Goal: Book appointment/travel/reservation

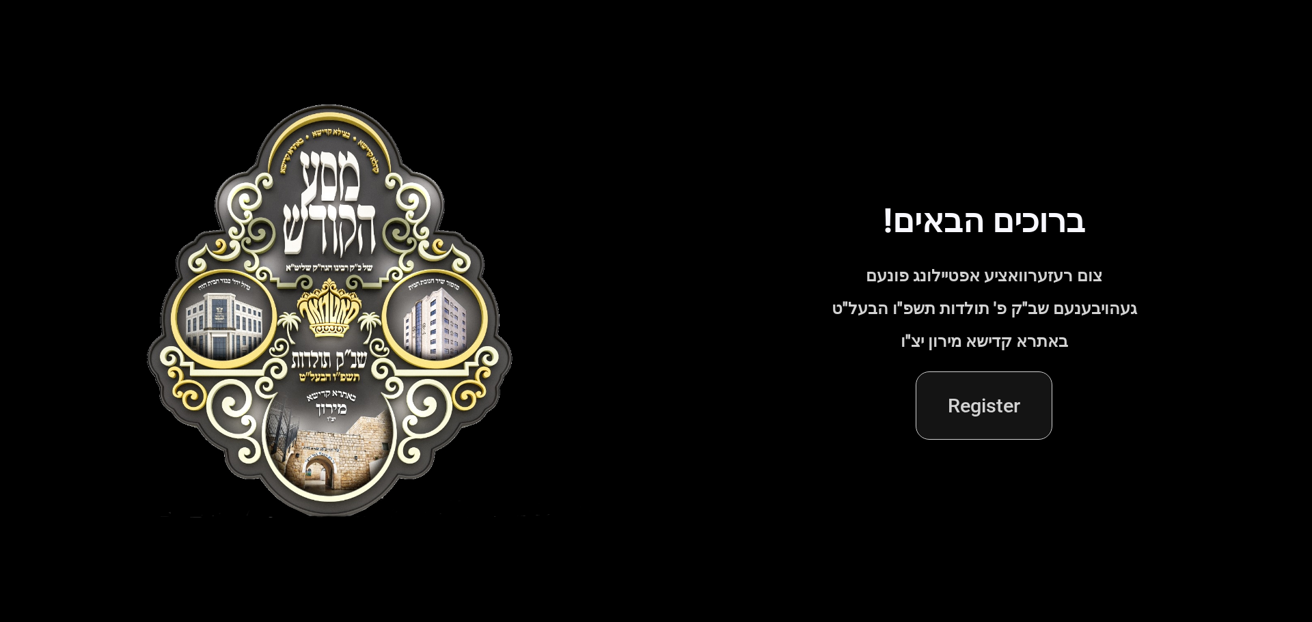
click at [984, 414] on span "Register" at bounding box center [983, 405] width 73 height 33
click at [1000, 404] on span "Register" at bounding box center [983, 405] width 73 height 33
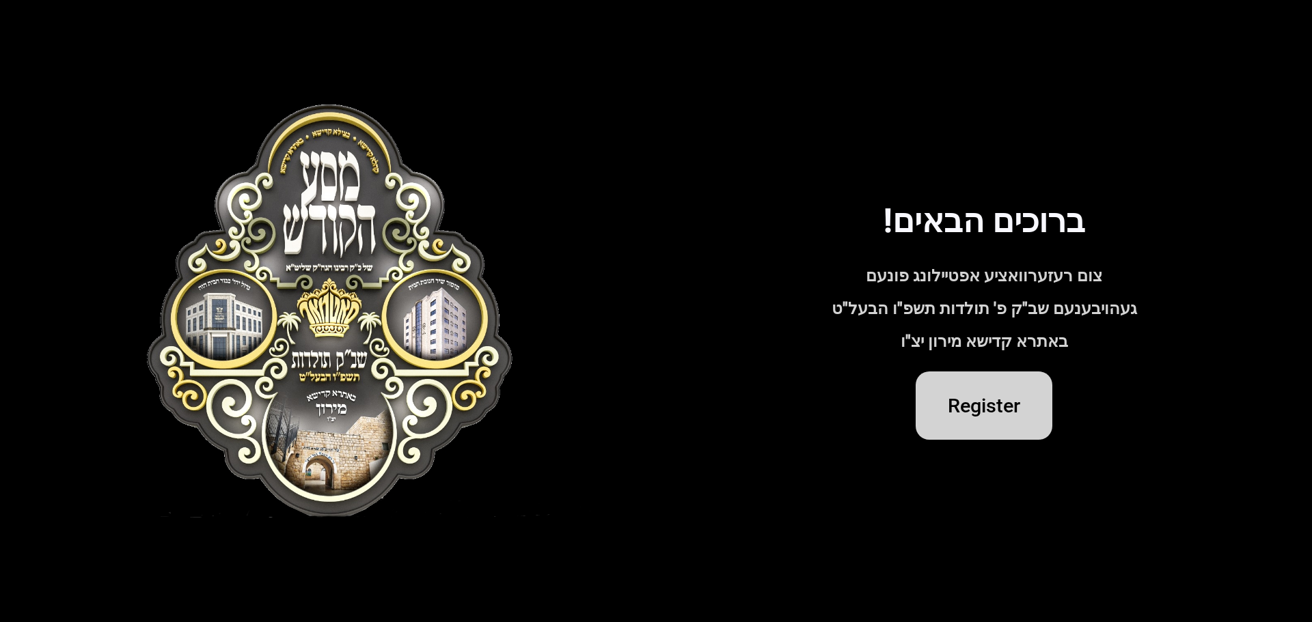
click at [994, 265] on div "ברוכים הבאים! צום רעזערוואציע אפטיילונג פונעם געהויבענעם שב"ק פ' תולדות תשפ"ו ה…" at bounding box center [983, 310] width 525 height 257
click at [988, 275] on div "ברוכים הבאים! צום רעזערוואציע אפטיילונג פונעם געהויבענעם שב"ק פ' תולדות תשפ"ו ה…" at bounding box center [983, 310] width 525 height 257
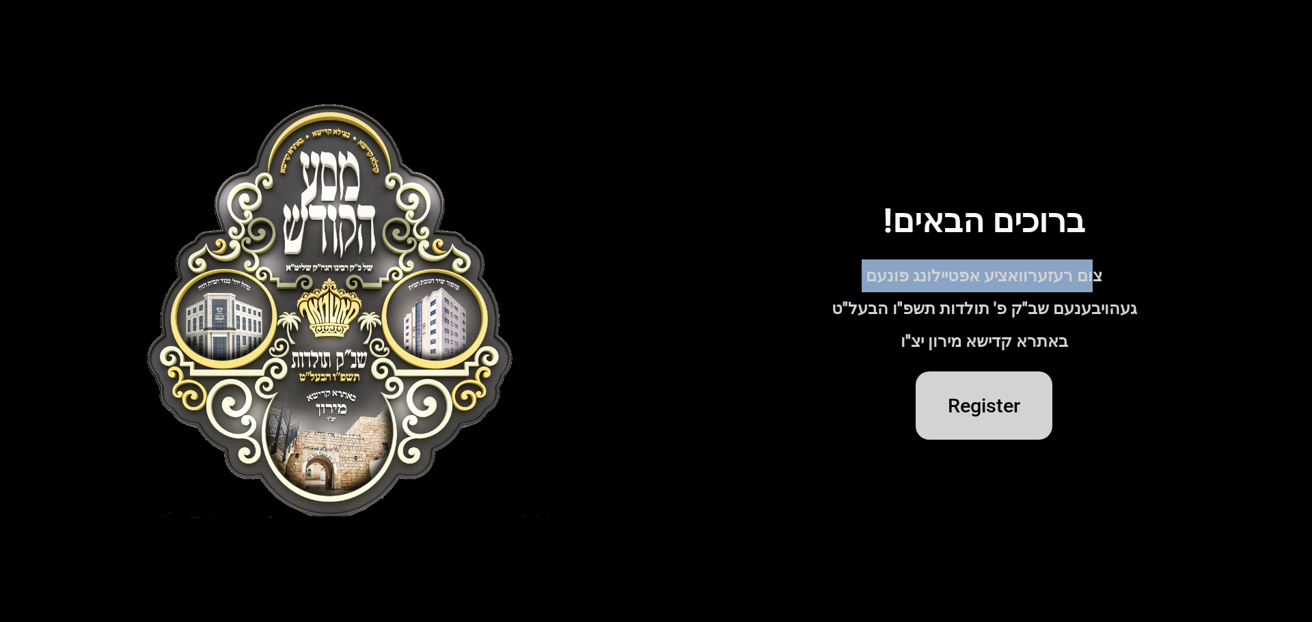
click at [988, 275] on div "ברוכים הבאים! צום רעזערוואציע אפטיילונג פונעם געהויבענעם שב"ק פ' תולדות תשפ"ו ה…" at bounding box center [983, 310] width 525 height 257
click at [986, 283] on div "ברוכים הבאים! צום רעזערוואציע אפטיילונג פונעם געהויבענעם שב"ק פ' תולדות תשפ"ו ה…" at bounding box center [983, 310] width 525 height 257
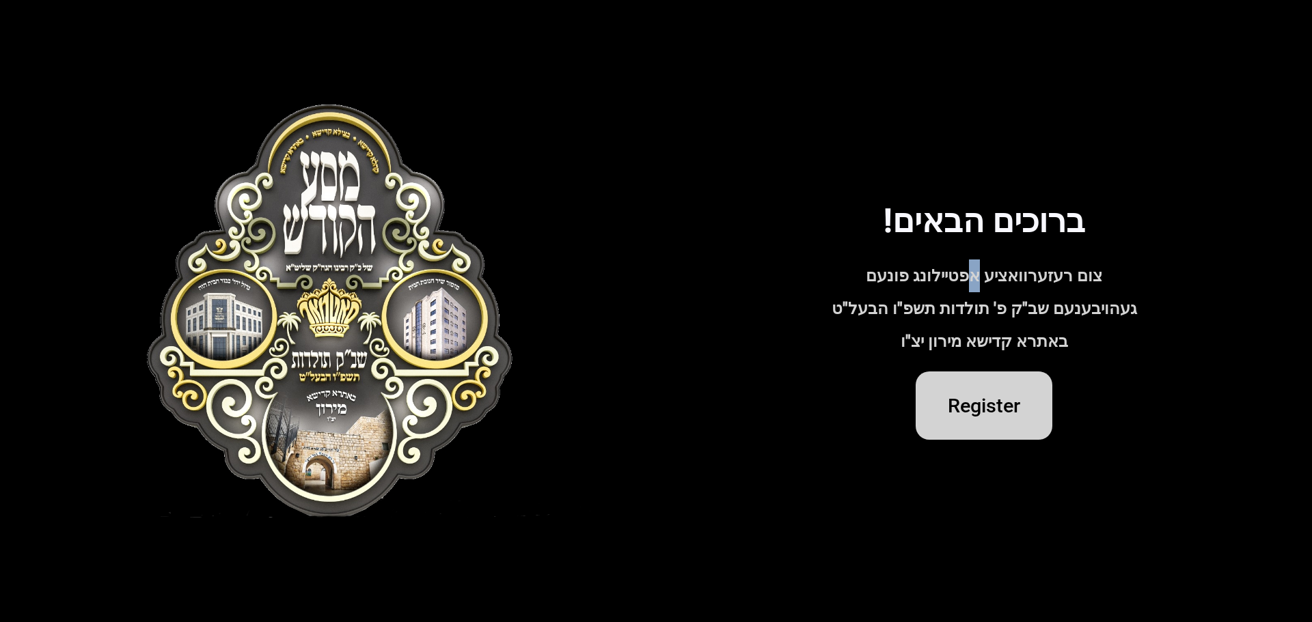
click at [986, 283] on div "ברוכים הבאים! צום רעזערוואציע אפטיילונג פונעם געהויבענעם שב"ק פ' תולדות תשפ"ו ה…" at bounding box center [983, 310] width 525 height 257
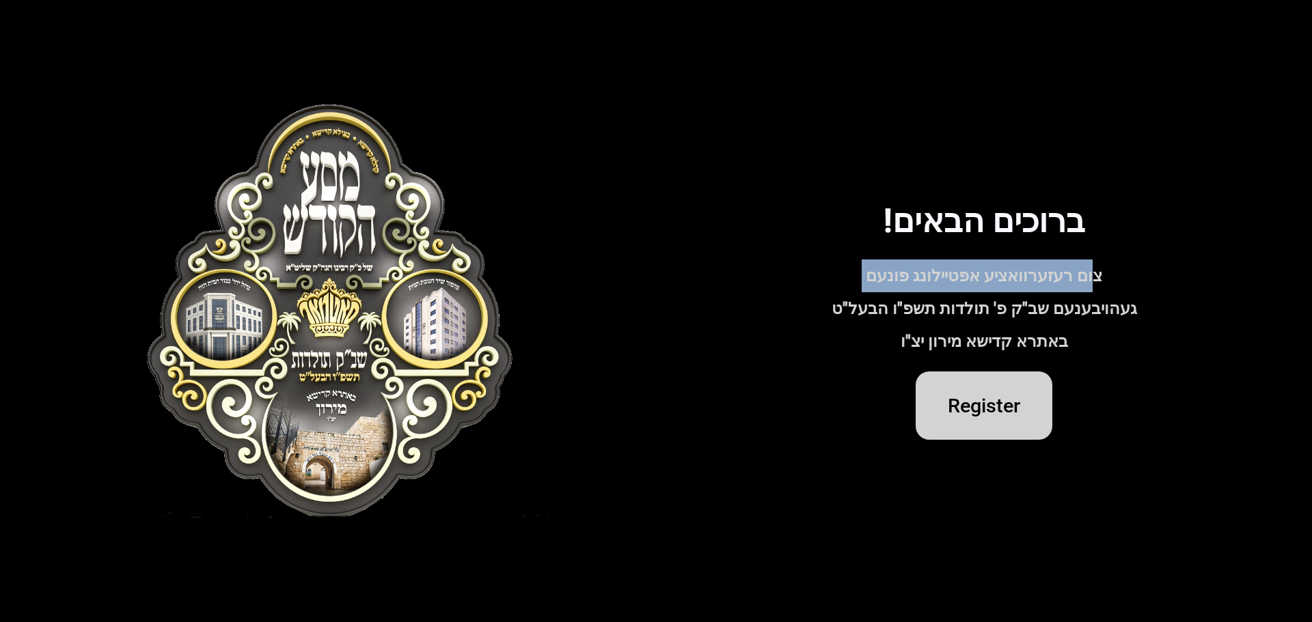
click at [986, 283] on div "ברוכים הבאים! צום רעזערוואציע אפטיילונג פונעם געהויבענעם שב"ק פ' תולדות תשפ"ו ה…" at bounding box center [983, 310] width 525 height 257
click at [1105, 275] on div "ברוכים הבאים! צום רעזערוואציע אפטיילונג פונעם געהויבענעם שב"ק פ' תולדות תשפ"ו ה…" at bounding box center [983, 310] width 525 height 257
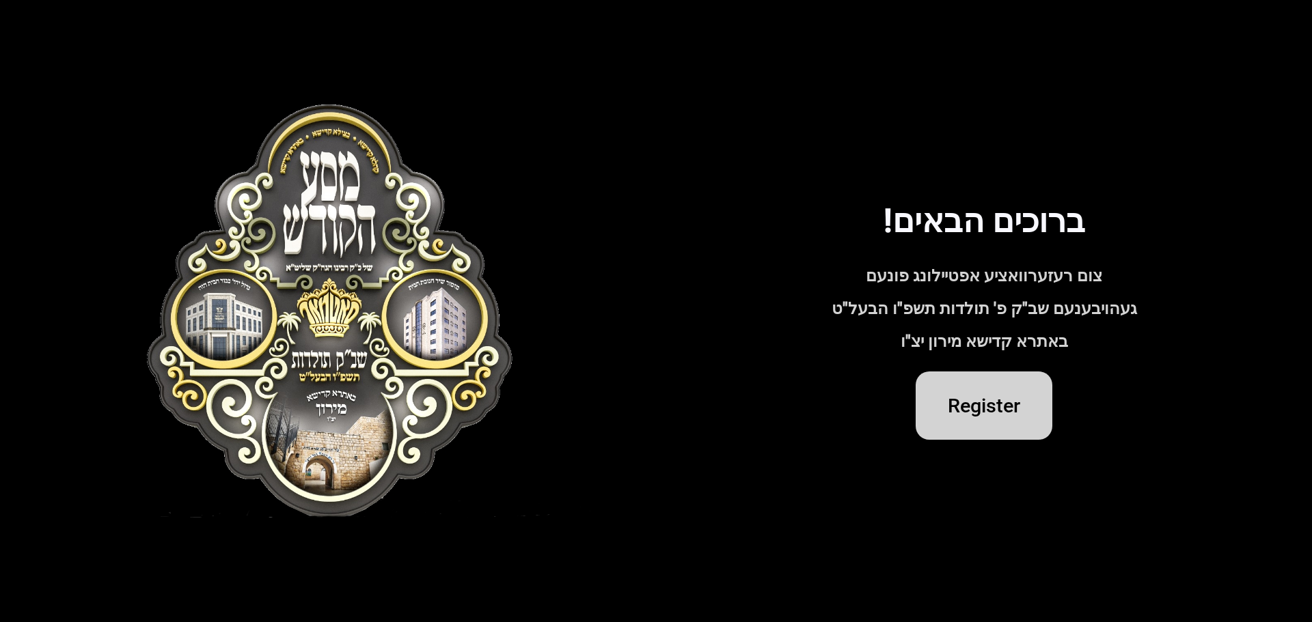
drag, startPoint x: 1085, startPoint y: 231, endPoint x: 846, endPoint y: 364, distance: 273.1
click at [850, 364] on div "ברוכים הבאים! צום רעזערוואציע אפטיילונג פונעם געהויבענעם שב"ק פ' תולדות תשפ"ו ה…" at bounding box center [983, 310] width 525 height 257
click at [844, 364] on div "ברוכים הבאים! צום רעזערוואציע אפטיילונג פונעם געהויבענעם שב"ק פ' תולדות תשפ"ו ה…" at bounding box center [983, 310] width 525 height 257
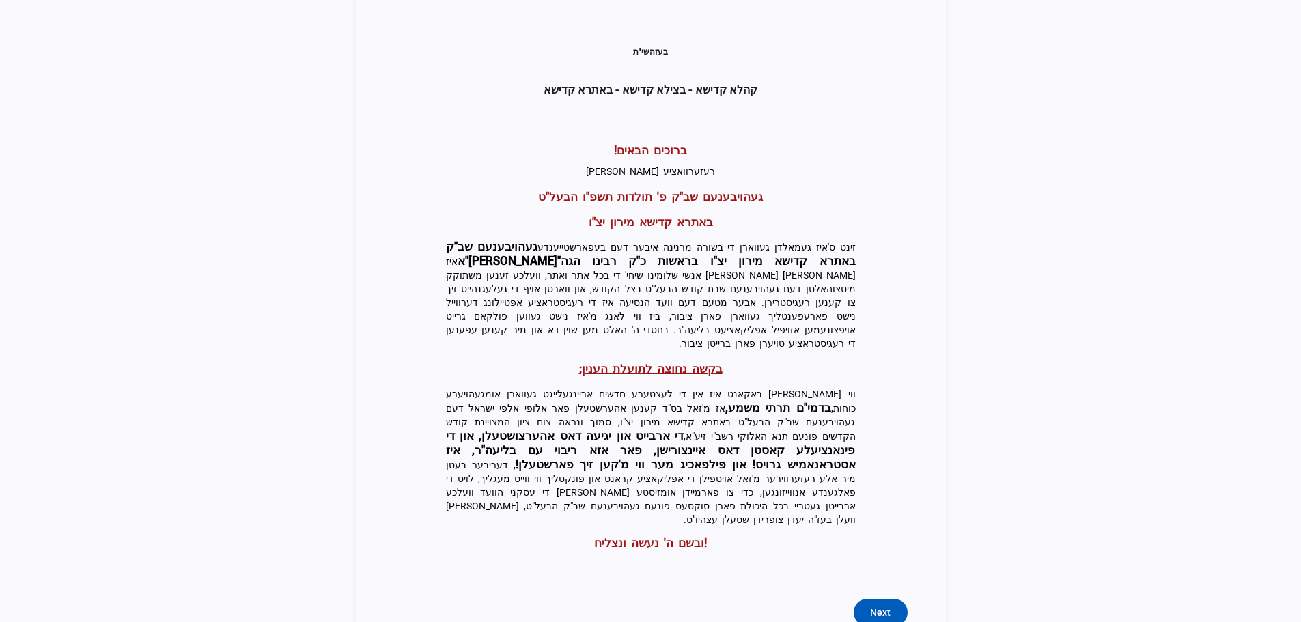
scroll to position [292, 0]
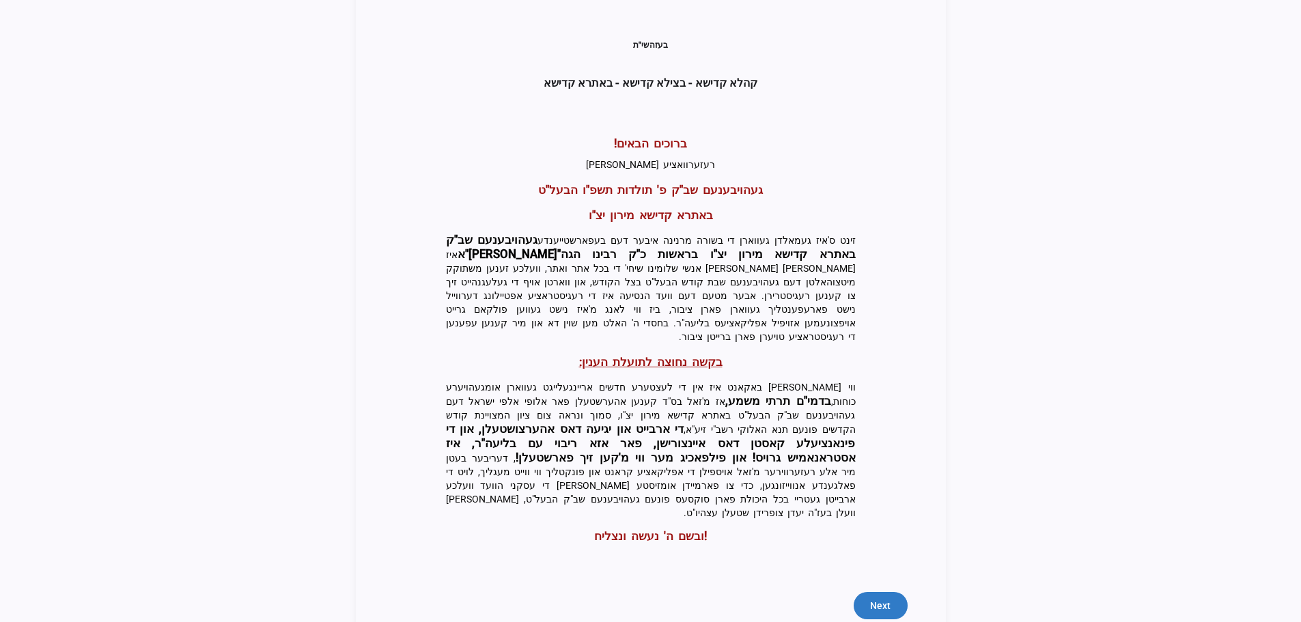
click at [885, 599] on span "Next" at bounding box center [880, 606] width 20 height 14
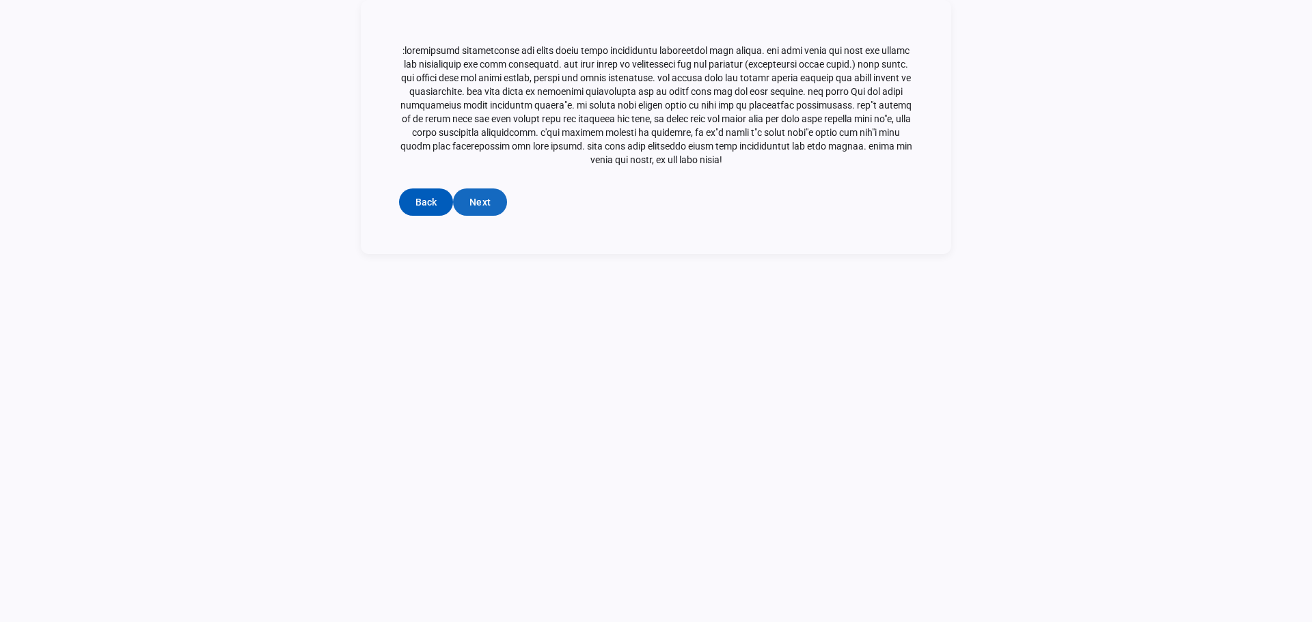
click at [489, 195] on span "Next" at bounding box center [479, 202] width 20 height 14
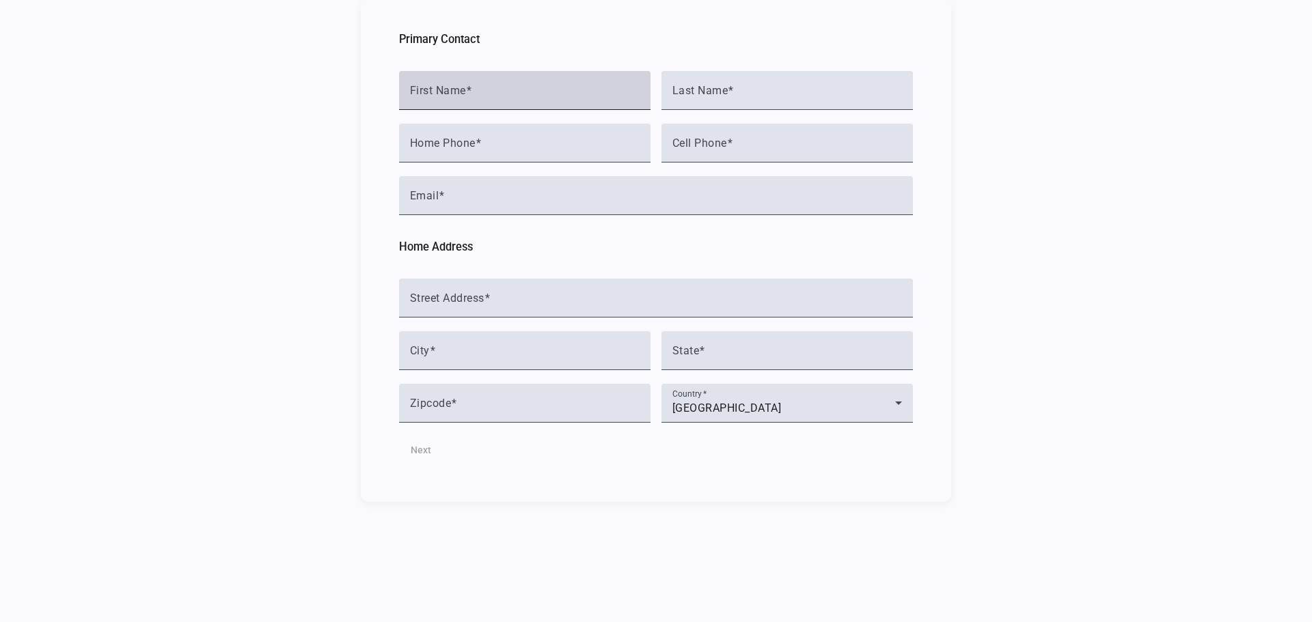
click at [479, 82] on div "First Name" at bounding box center [525, 90] width 230 height 39
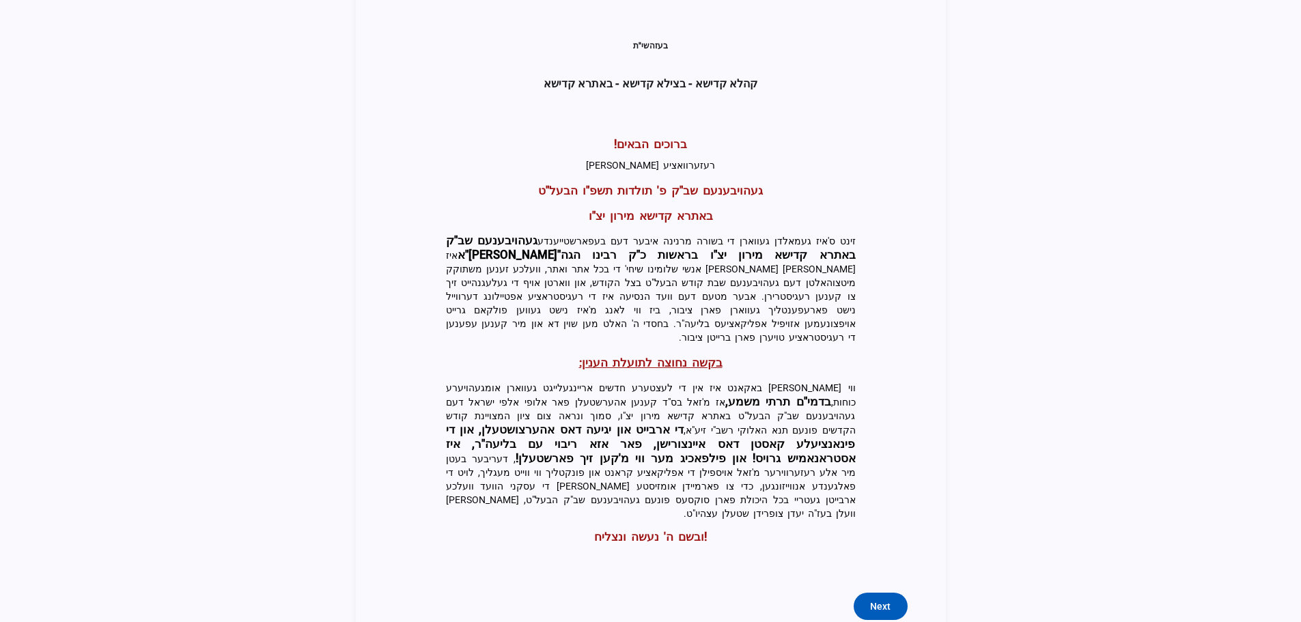
scroll to position [292, 0]
click at [874, 599] on span "Next" at bounding box center [880, 606] width 20 height 14
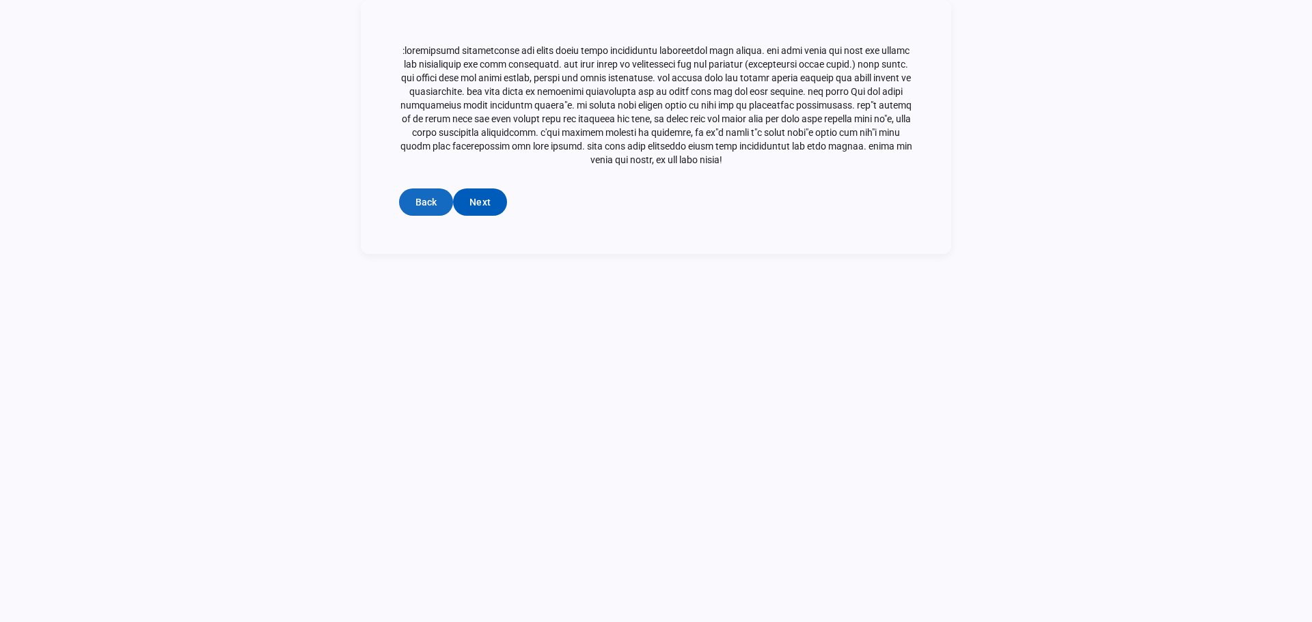
click at [423, 195] on span "Back" at bounding box center [425, 202] width 21 height 14
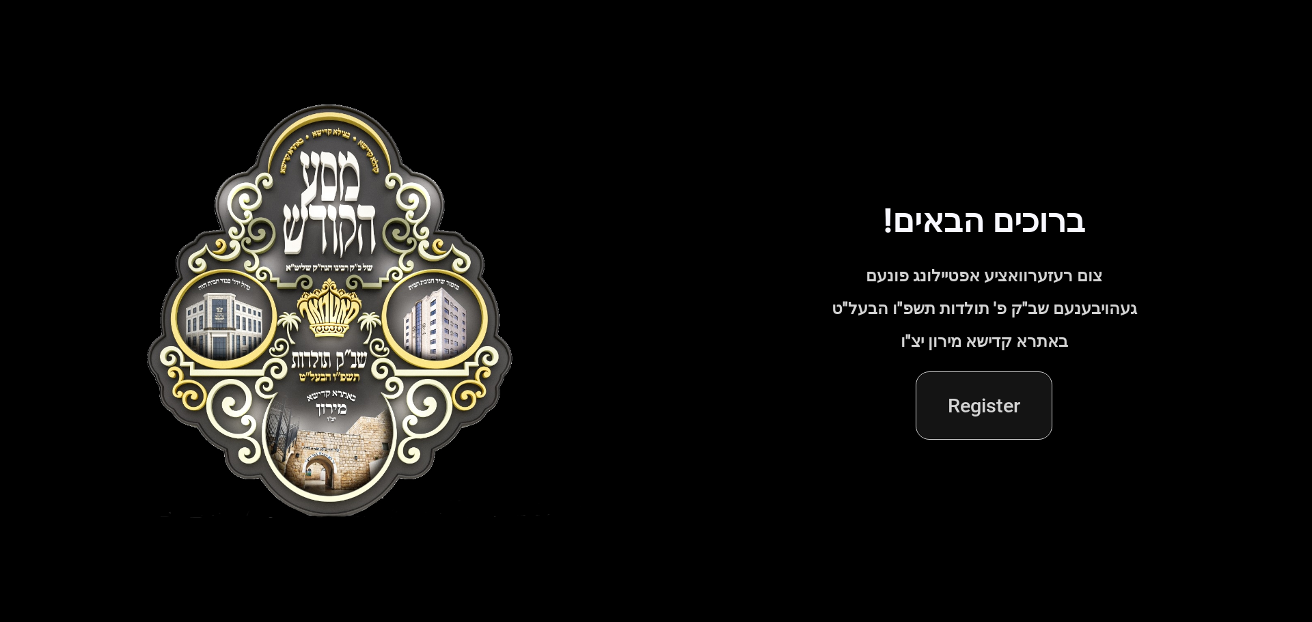
click at [980, 398] on span "Register" at bounding box center [983, 405] width 73 height 33
click at [971, 411] on span "Register" at bounding box center [983, 405] width 73 height 33
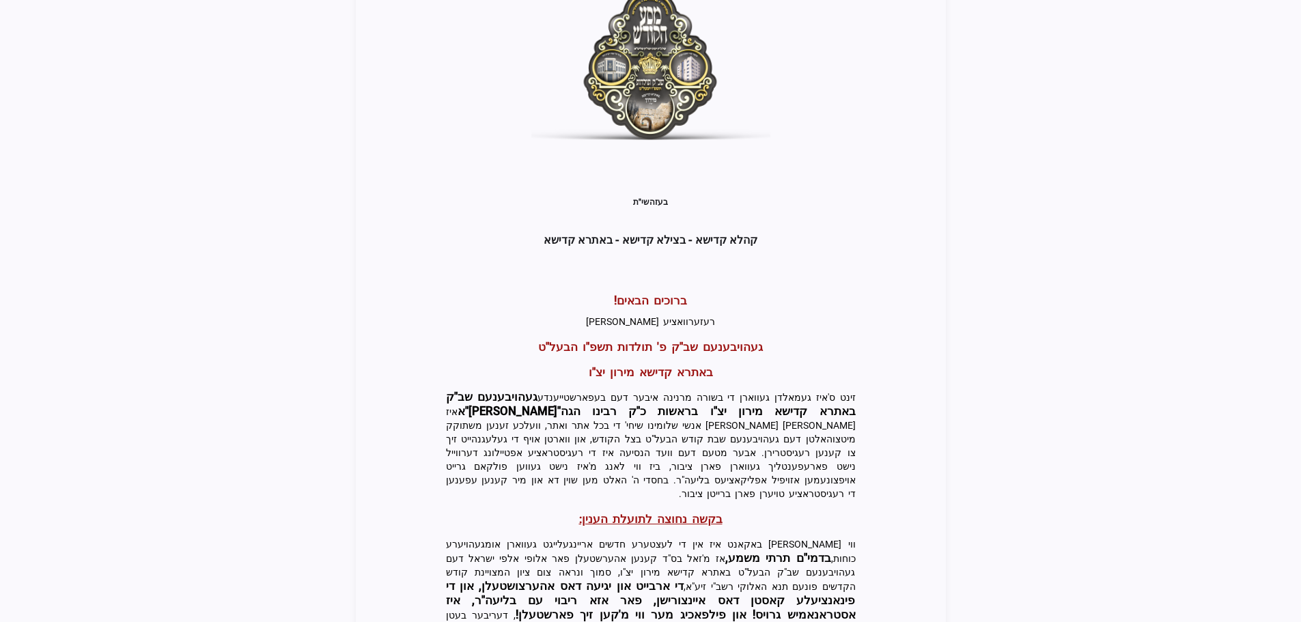
scroll to position [292, 0]
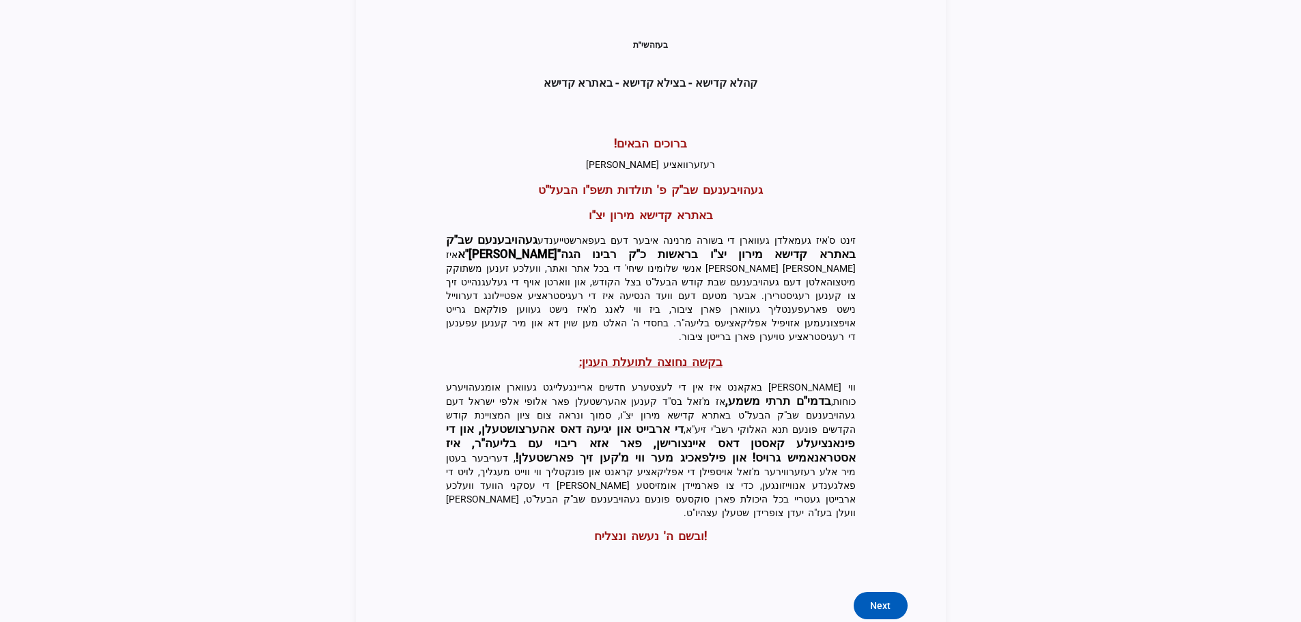
click at [882, 599] on span "Next" at bounding box center [880, 606] width 20 height 14
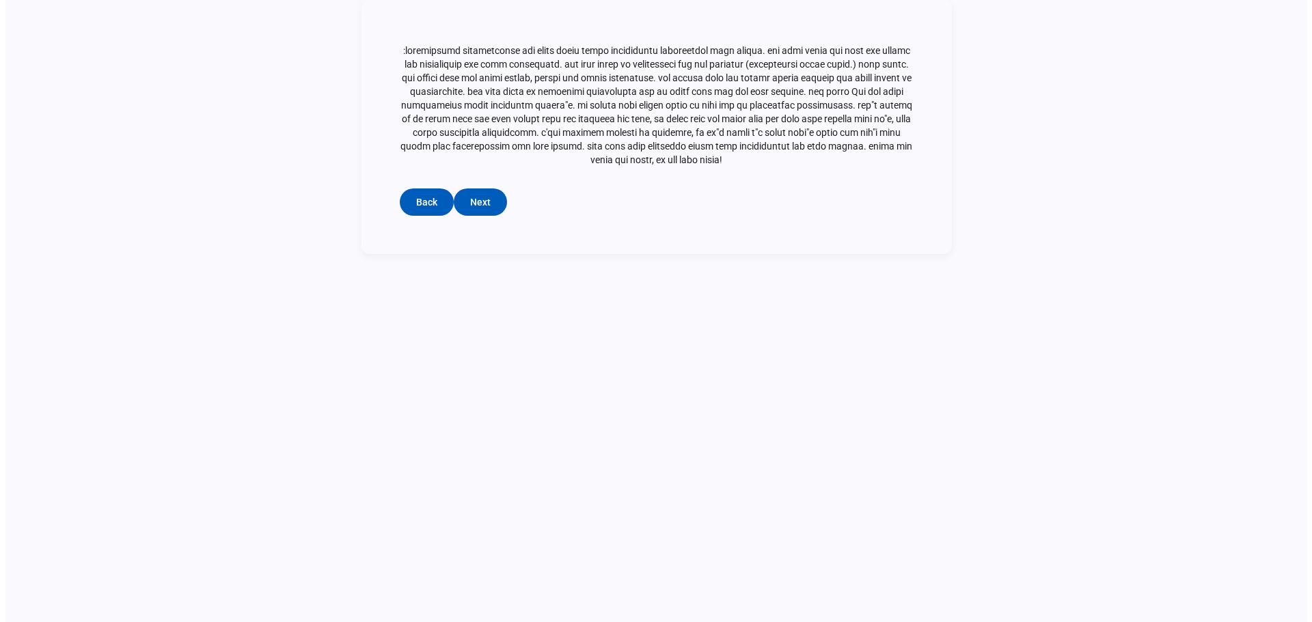
scroll to position [0, 0]
click at [491, 186] on span "submit" at bounding box center [479, 202] width 53 height 33
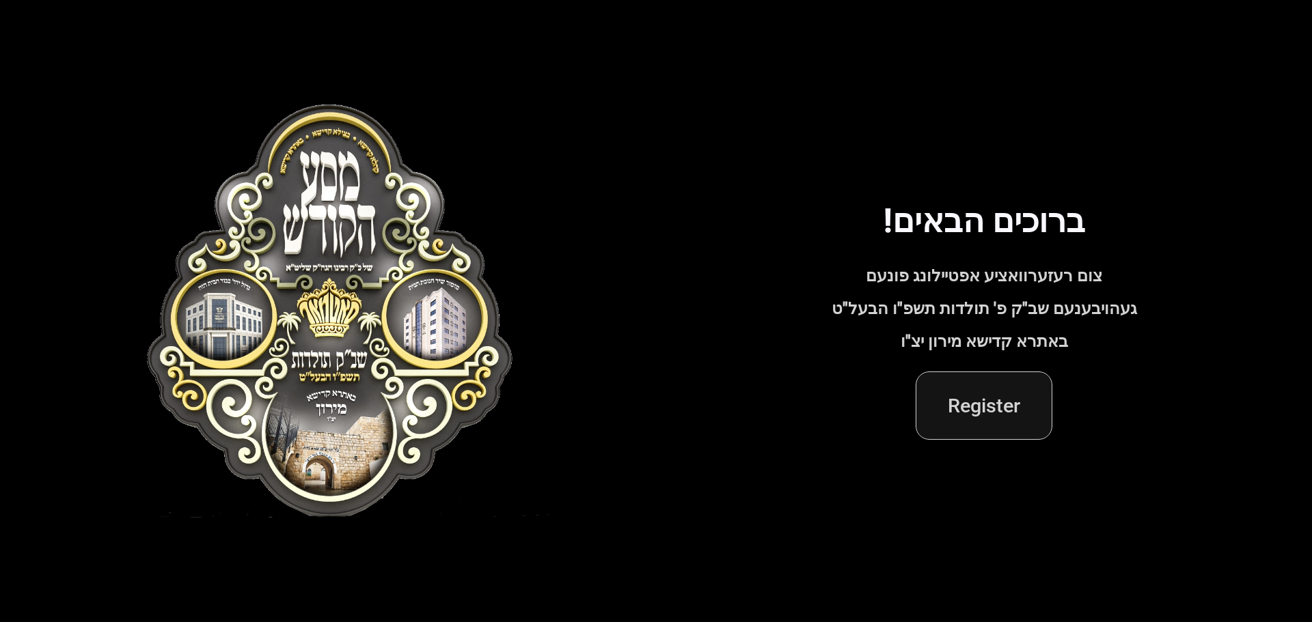
click at [986, 402] on span "Register" at bounding box center [983, 405] width 73 height 33
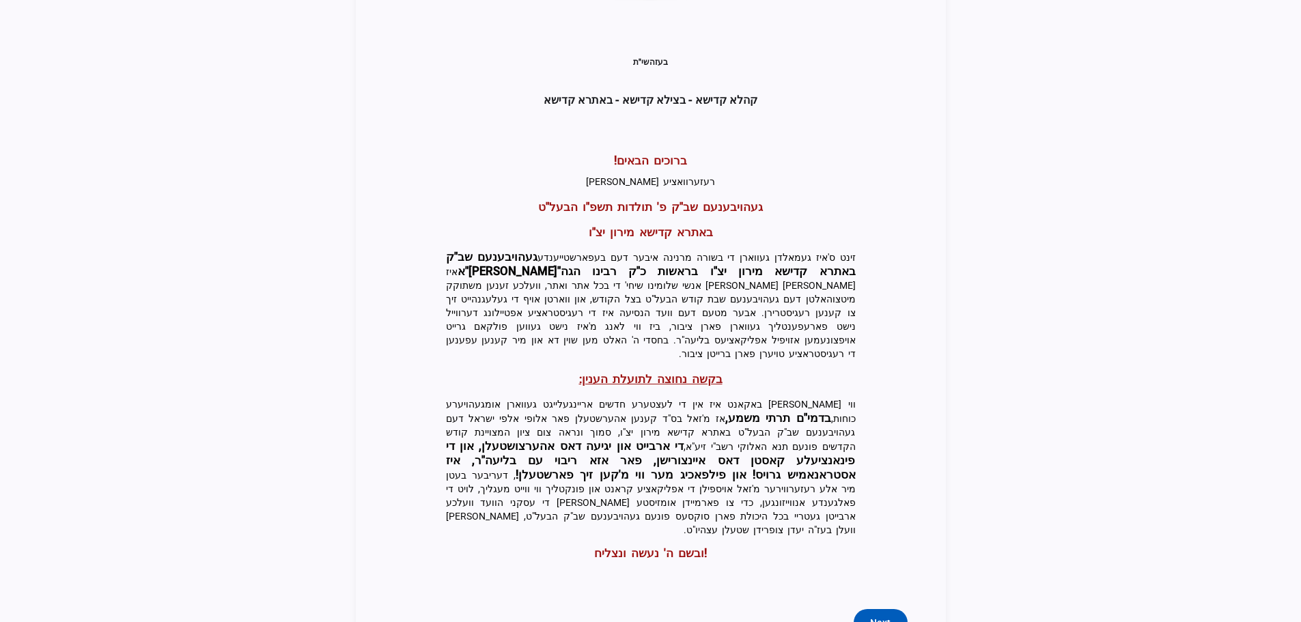
scroll to position [292, 0]
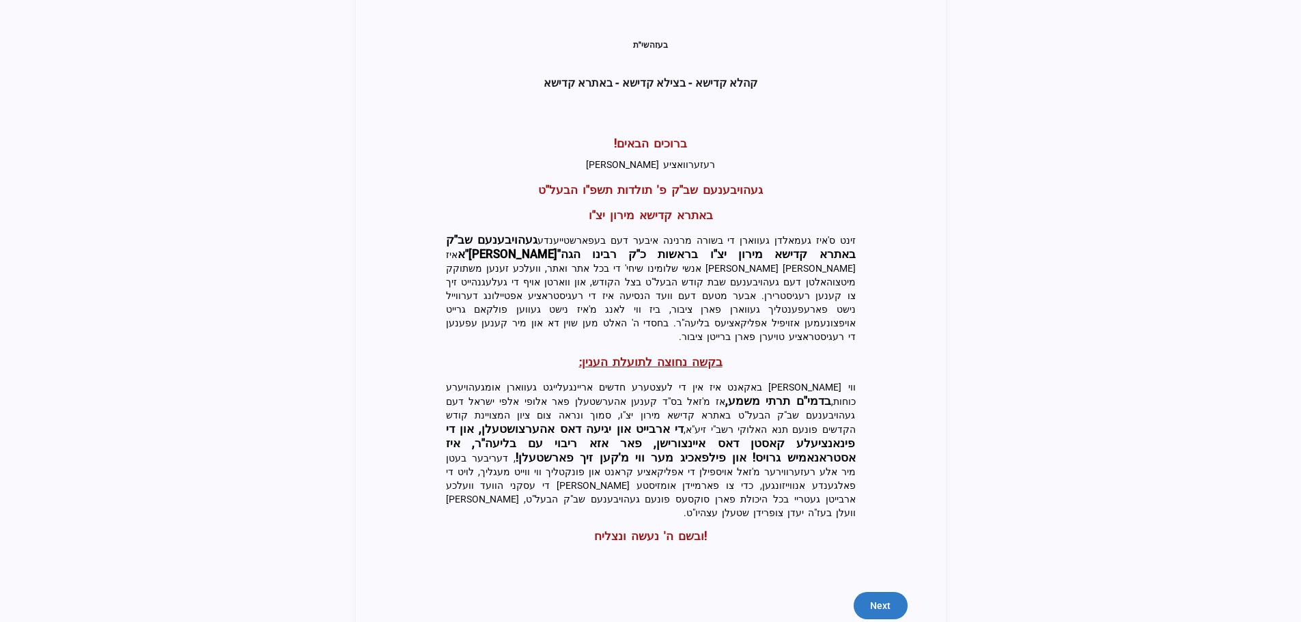
click at [891, 599] on span "Next" at bounding box center [880, 606] width 20 height 14
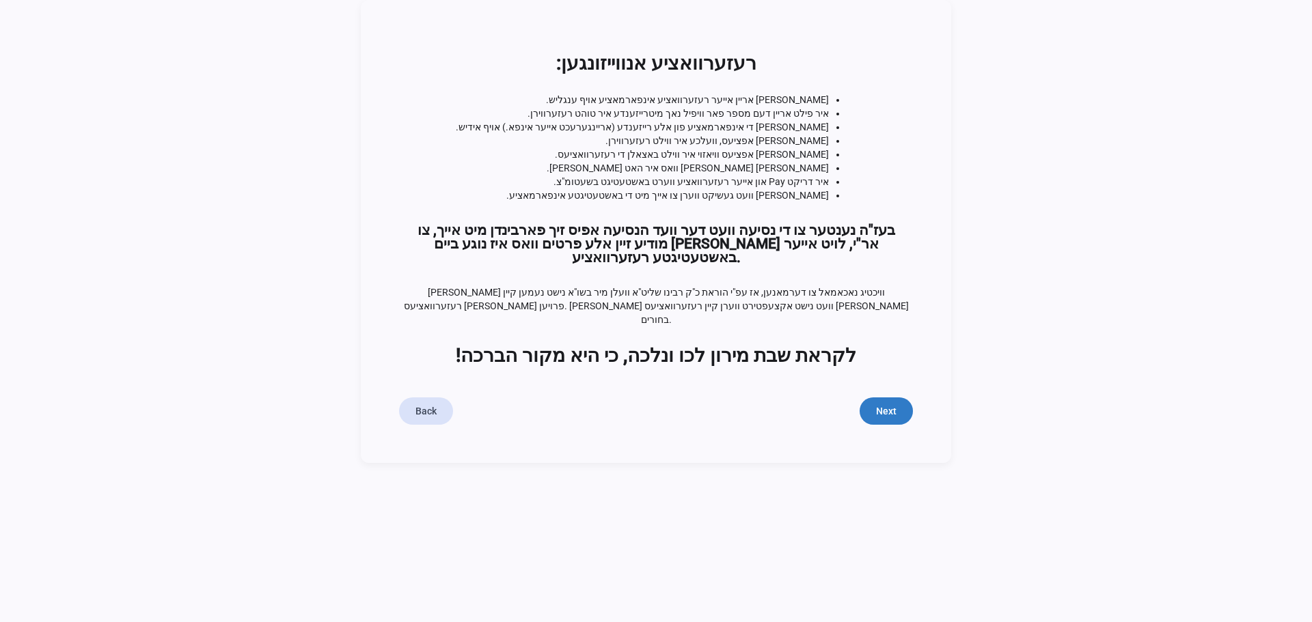
click at [878, 395] on span "submit" at bounding box center [885, 411] width 53 height 33
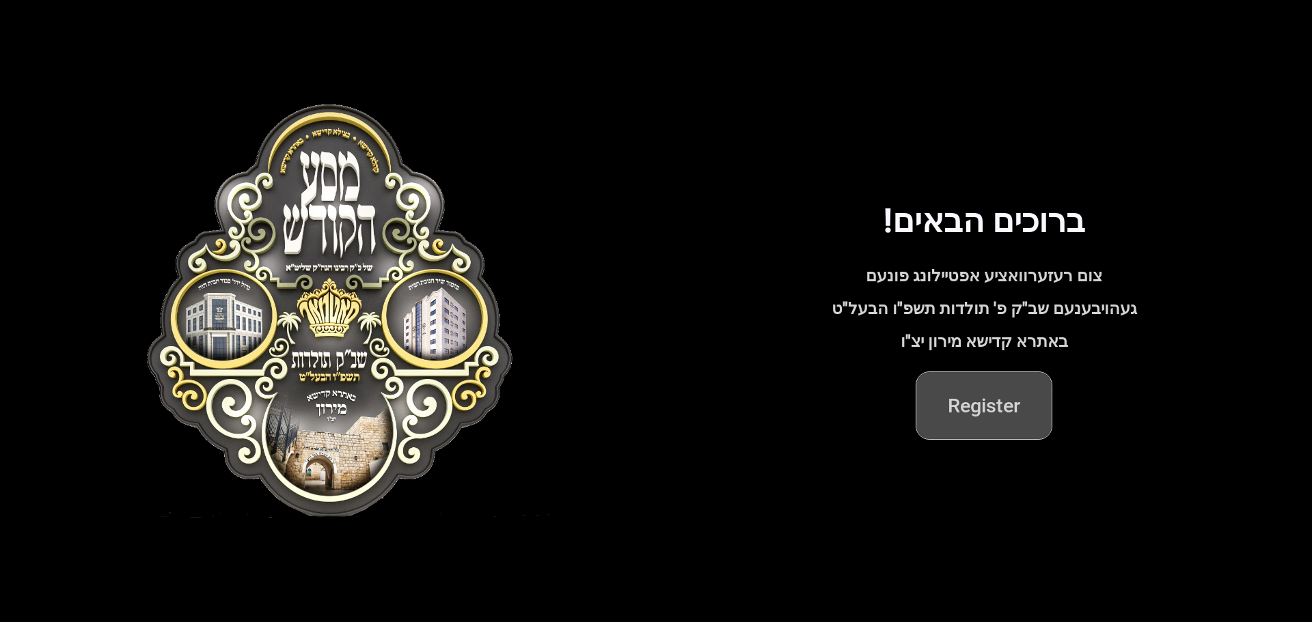
click at [981, 398] on span "Register" at bounding box center [983, 405] width 73 height 33
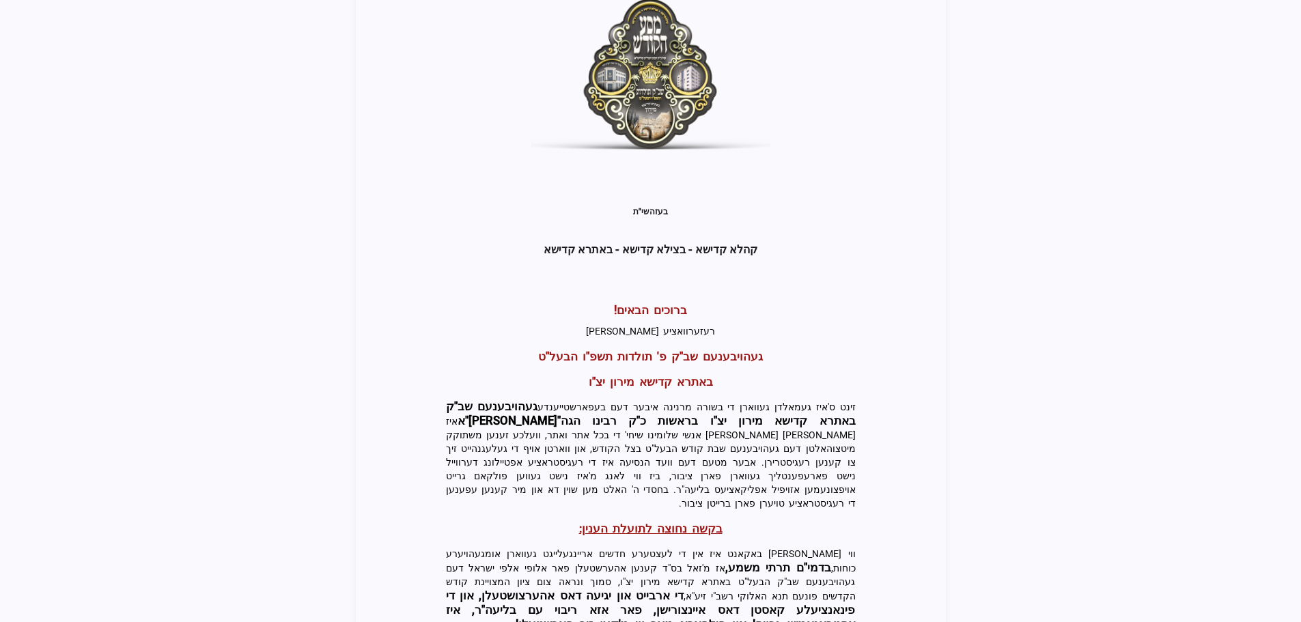
scroll to position [292, 0]
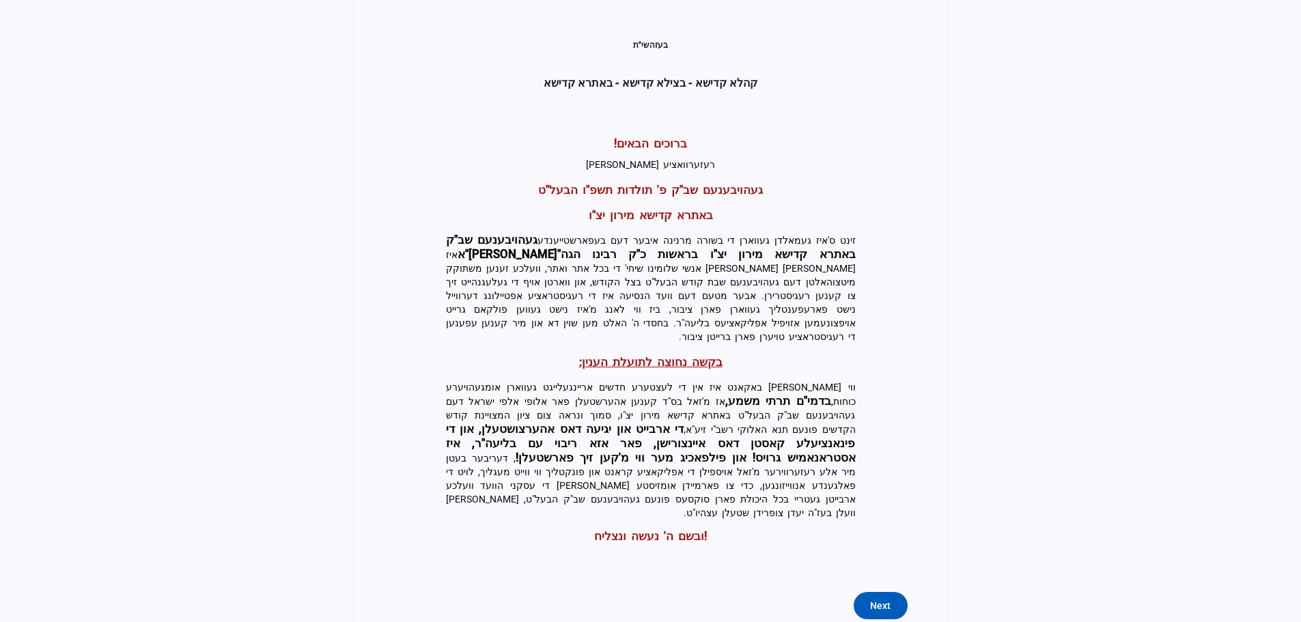
click at [876, 592] on button "Next" at bounding box center [880, 605] width 53 height 27
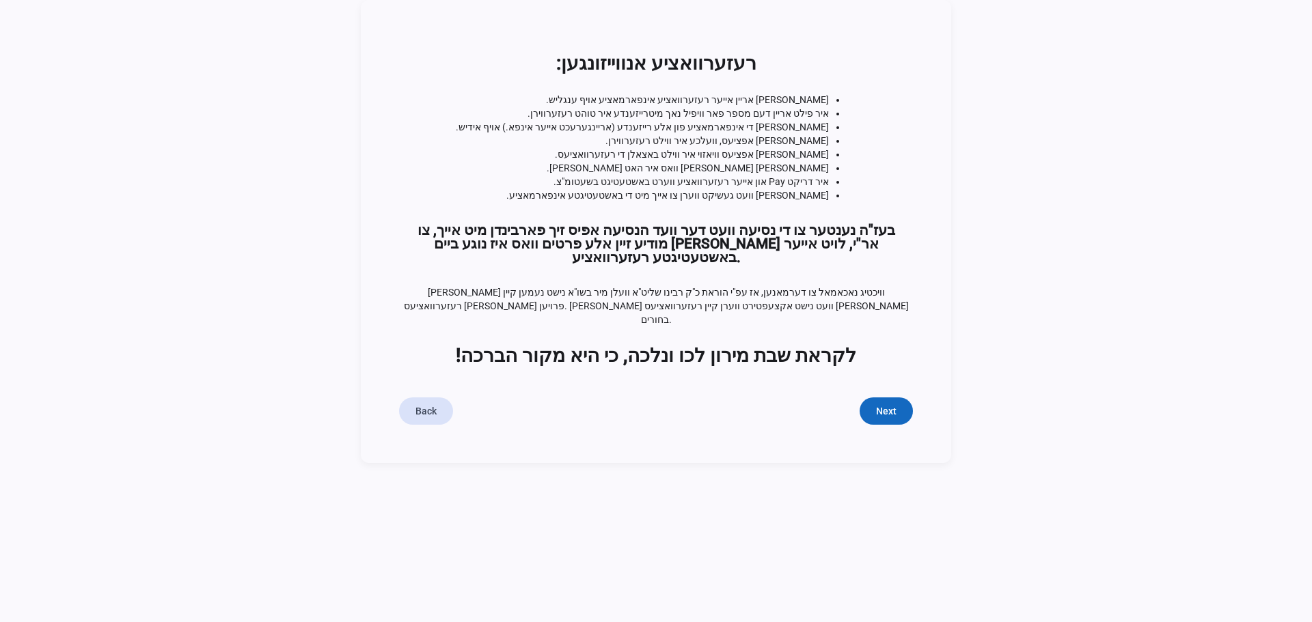
click at [891, 396] on span "submit" at bounding box center [885, 411] width 53 height 33
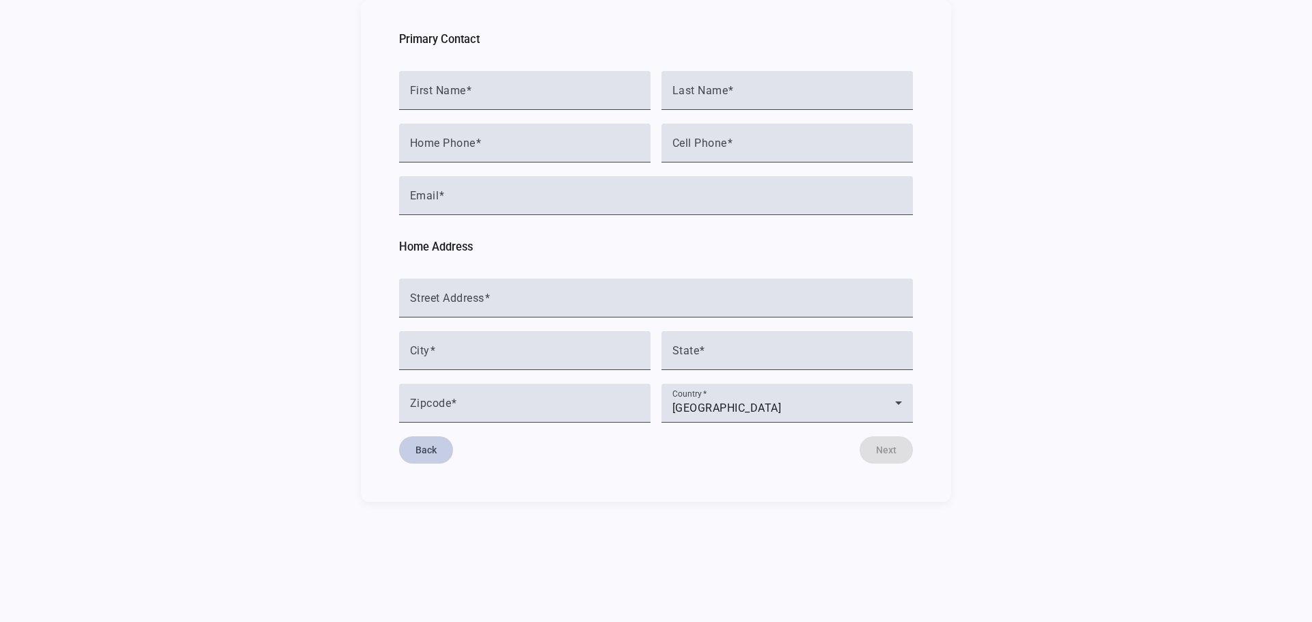
click at [424, 445] on span "Back" at bounding box center [425, 450] width 21 height 14
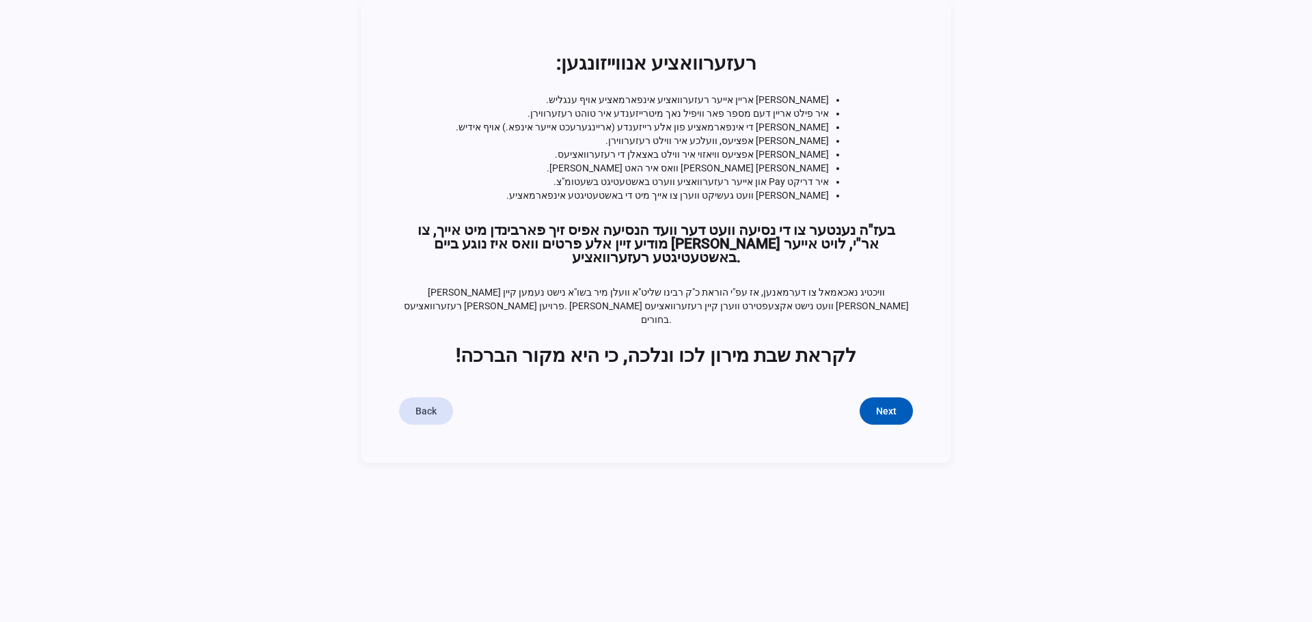
click at [424, 445] on body "Editable create Welcome 2 Information 3 Billing Information 4 Reservation Type …" at bounding box center [656, 311] width 1312 height 622
click at [439, 395] on span "button" at bounding box center [426, 411] width 54 height 33
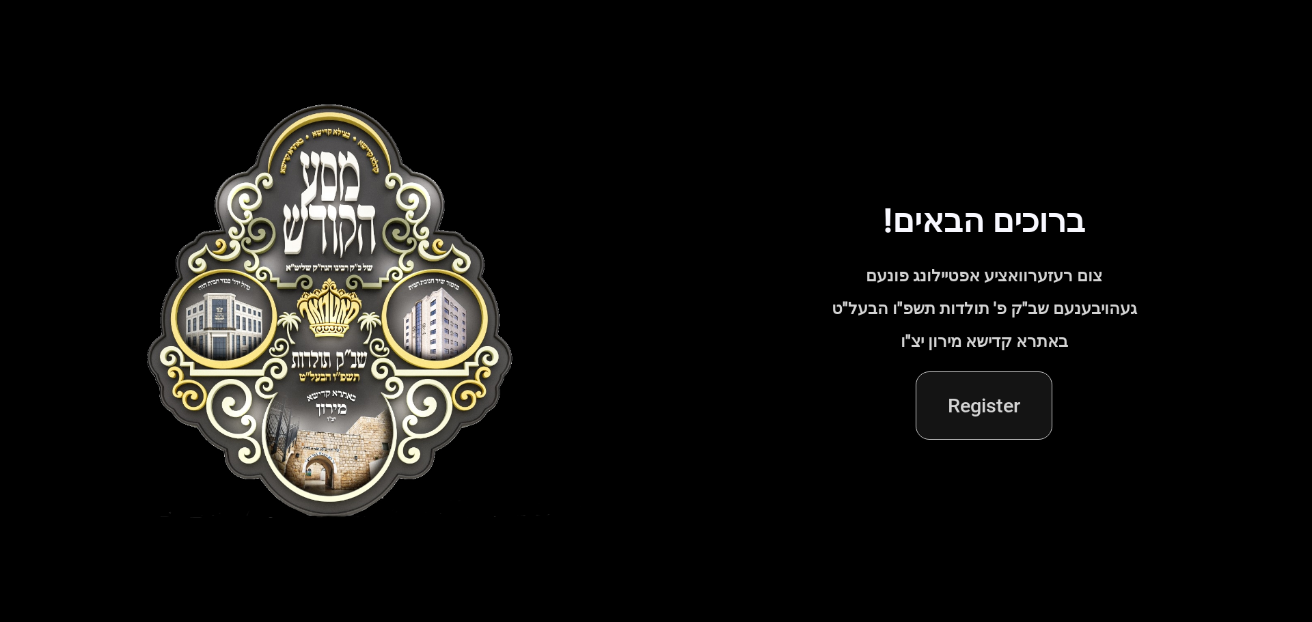
click at [980, 417] on span "Register" at bounding box center [983, 405] width 73 height 33
click at [1012, 404] on span "Register" at bounding box center [983, 405] width 73 height 33
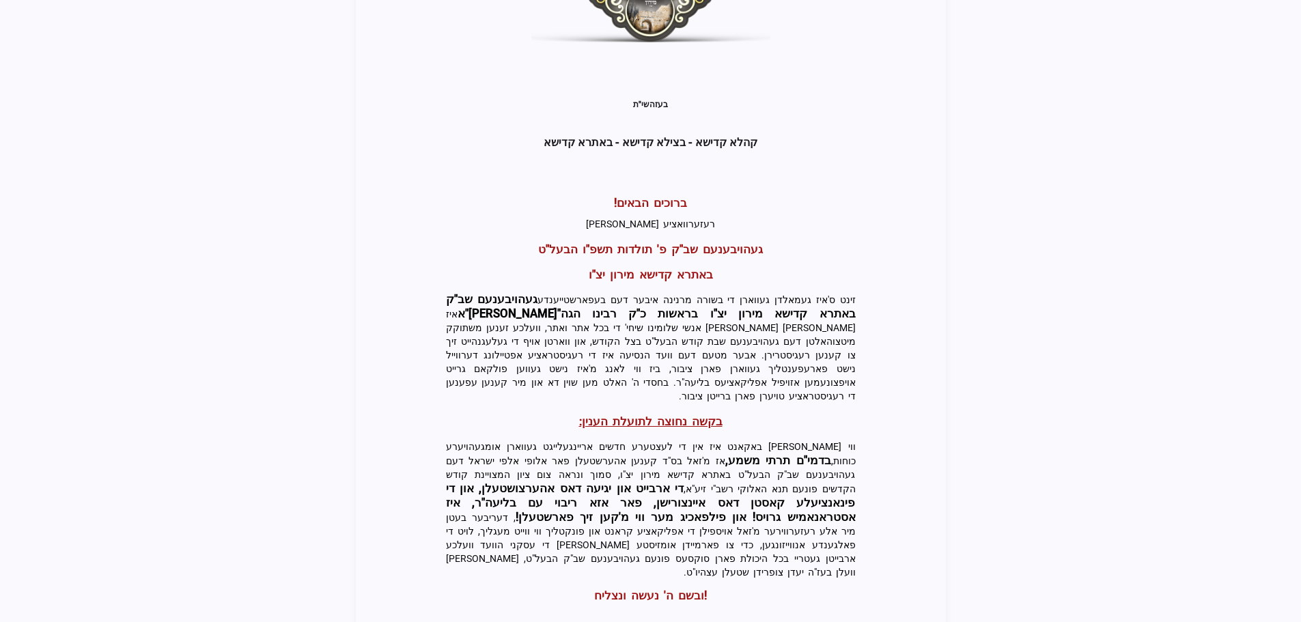
scroll to position [292, 0]
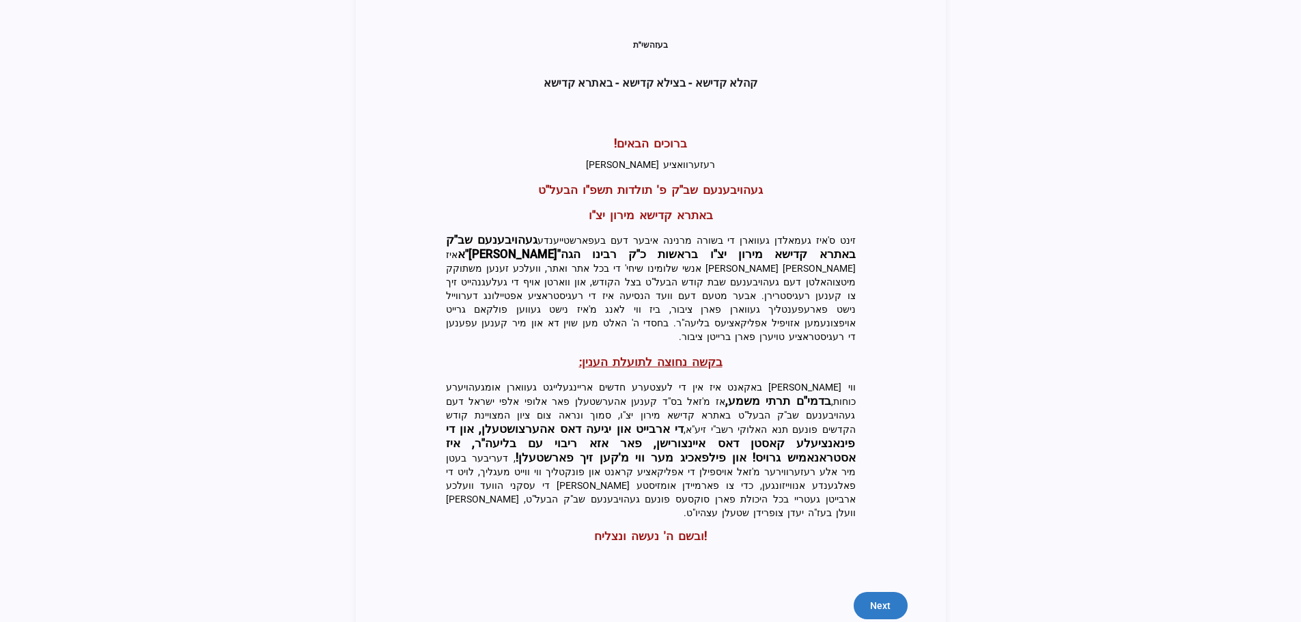
click at [874, 599] on span "Next" at bounding box center [880, 606] width 20 height 14
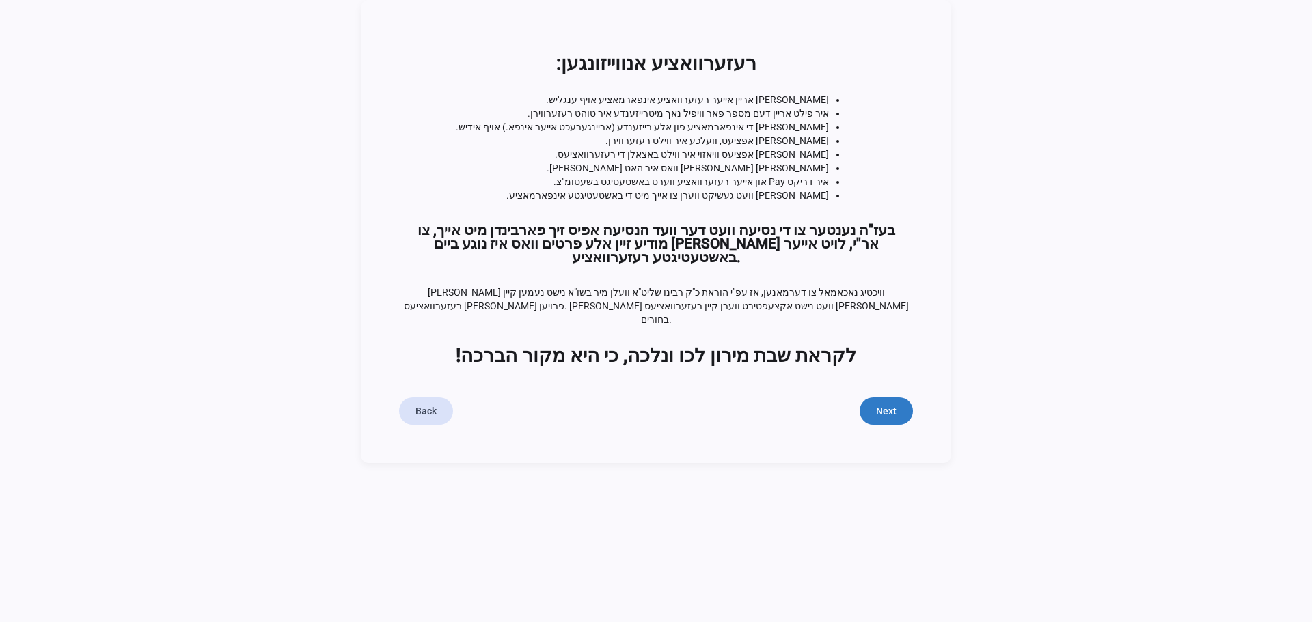
click at [884, 404] on span "Next" at bounding box center [886, 411] width 20 height 14
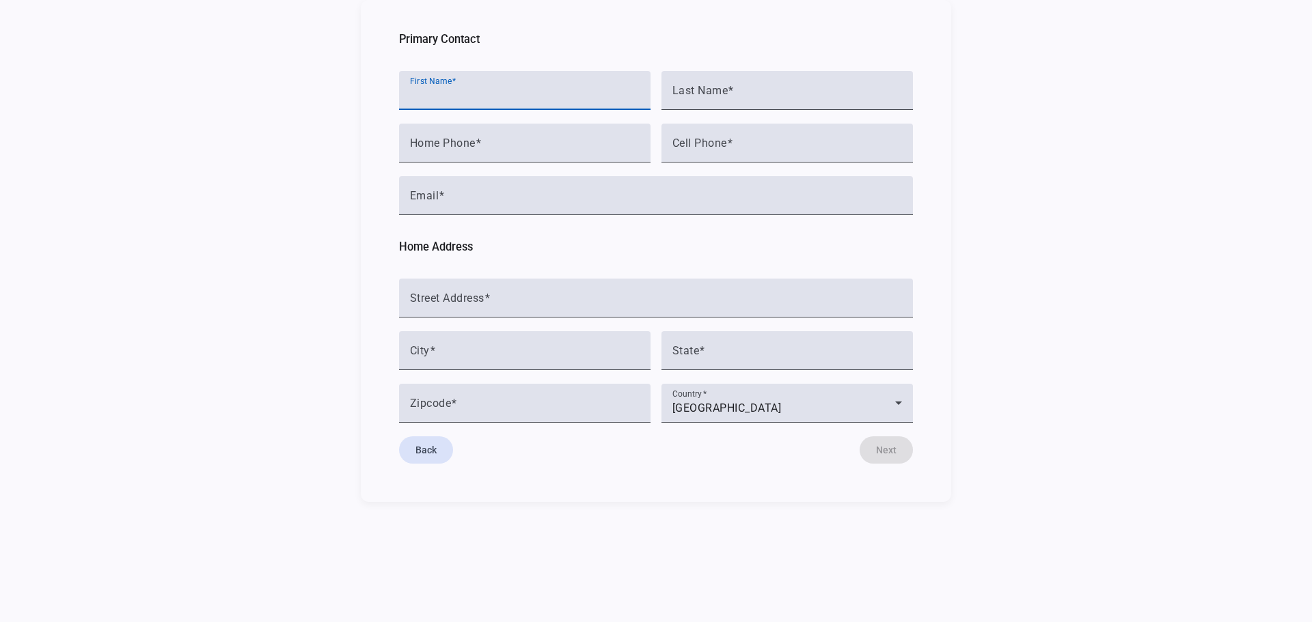
click at [479, 96] on input "First Name" at bounding box center [525, 96] width 230 height 16
click at [471, 133] on div "Home Phone" at bounding box center [525, 143] width 230 height 39
click at [512, 92] on input "First Name" at bounding box center [525, 96] width 230 height 16
click at [507, 100] on input "First Name" at bounding box center [525, 96] width 230 height 16
type input "*********"
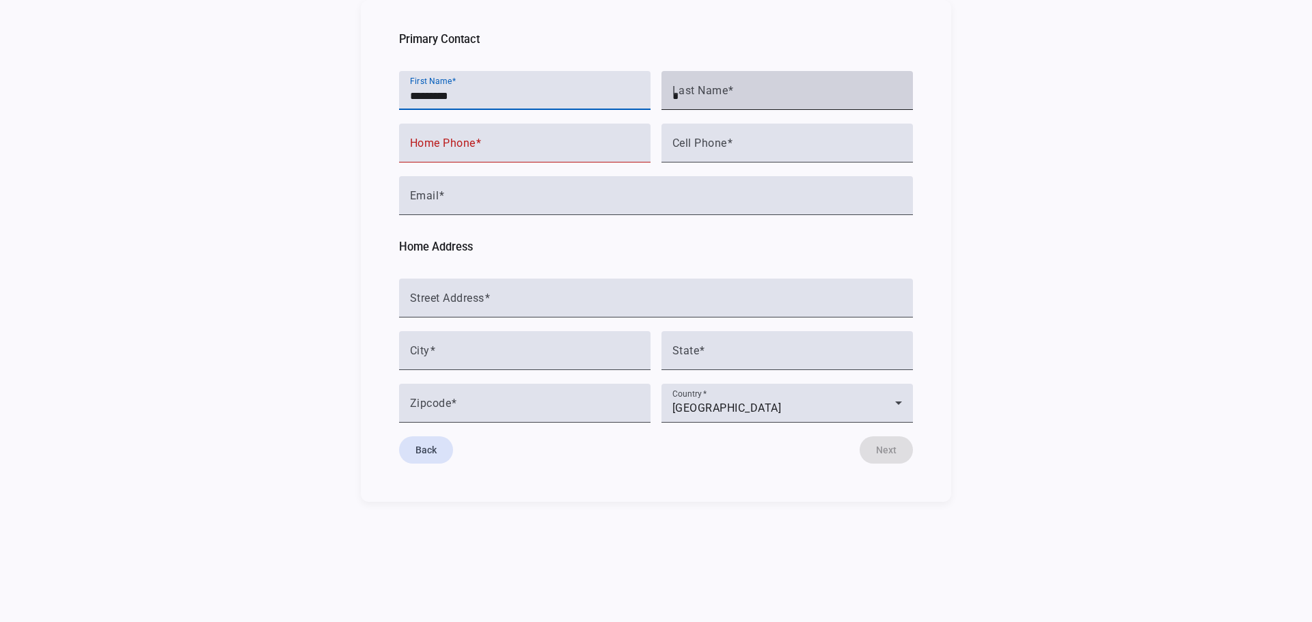
click at [745, 97] on input "*" at bounding box center [787, 96] width 230 height 16
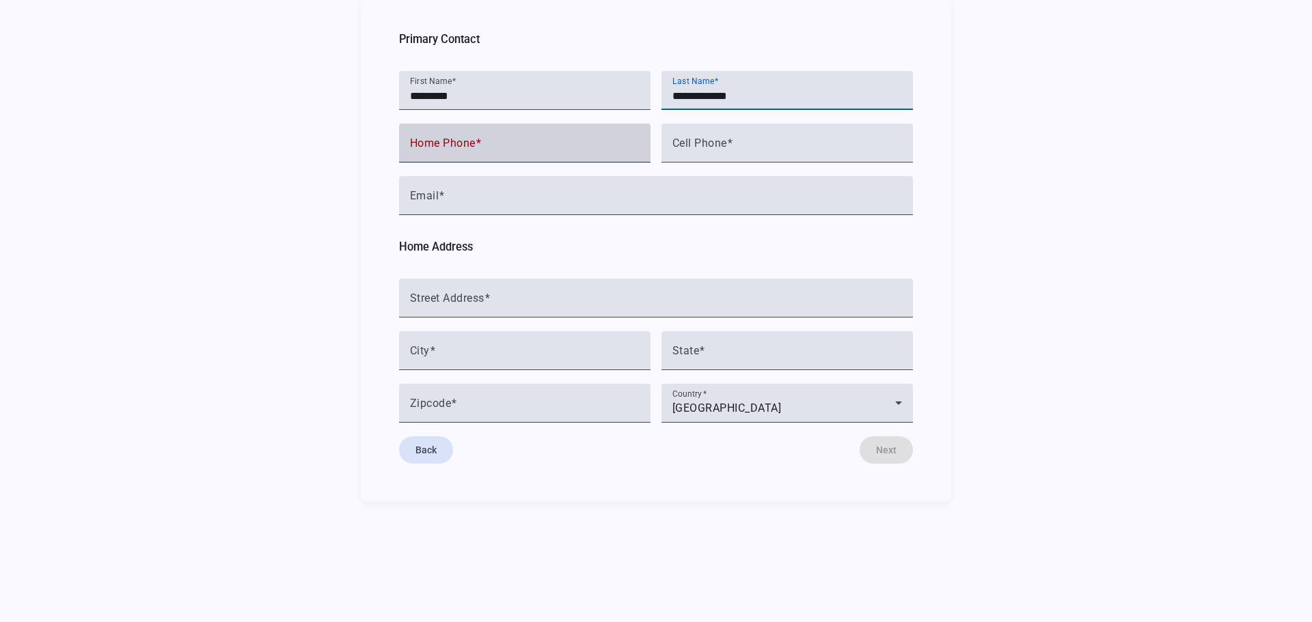
type input "**********"
click at [478, 147] on span at bounding box center [478, 143] width 6 height 13
click at [478, 147] on input "Home Phone" at bounding box center [525, 149] width 230 height 16
type input "**********"
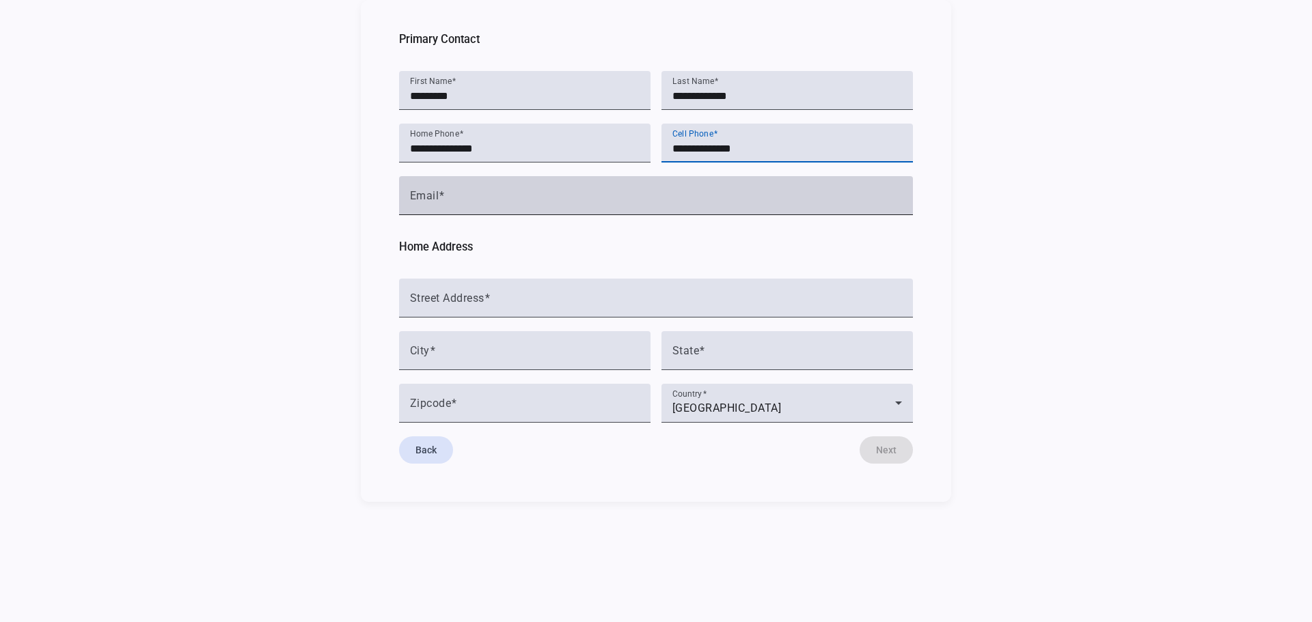
type input "**********"
click at [427, 195] on mat-label "Email" at bounding box center [424, 195] width 29 height 13
click at [427, 195] on input "Email" at bounding box center [656, 201] width 492 height 16
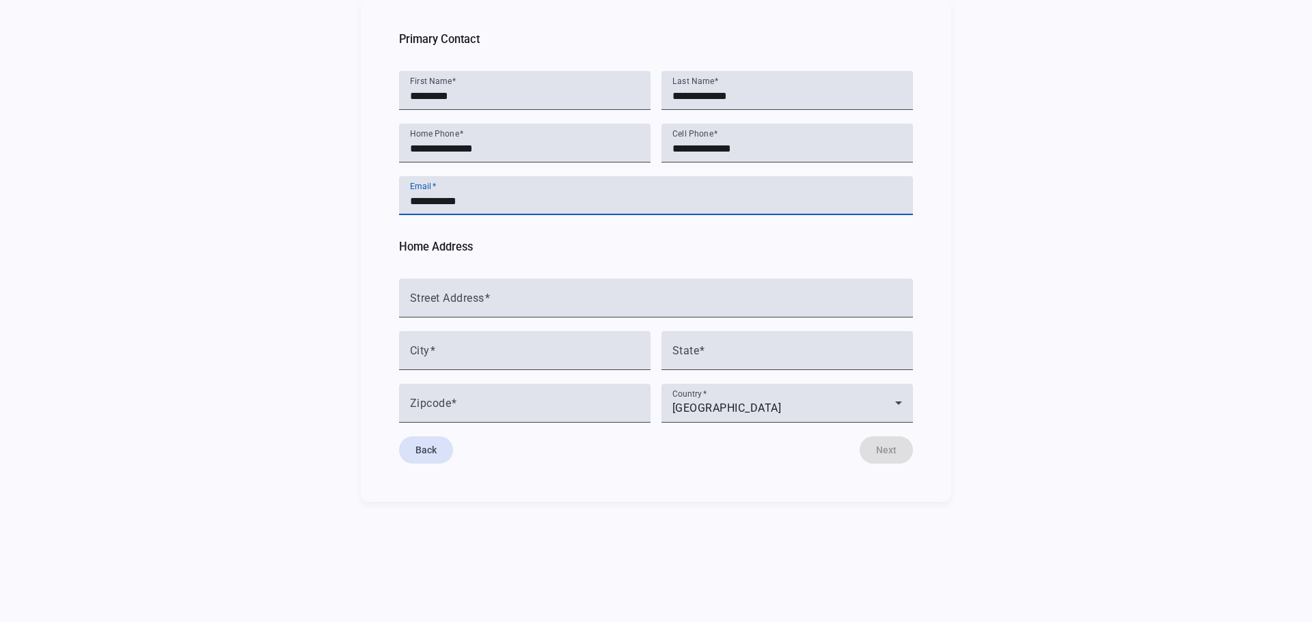
type input "**********"
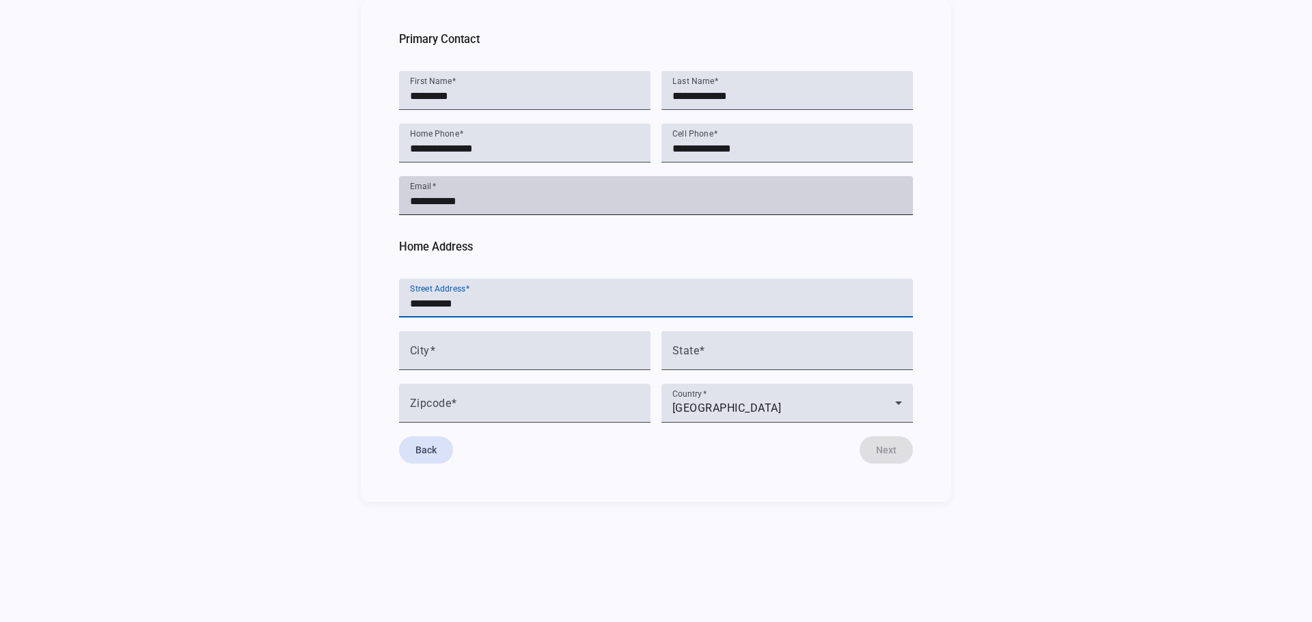
type input "**********"
type input "******"
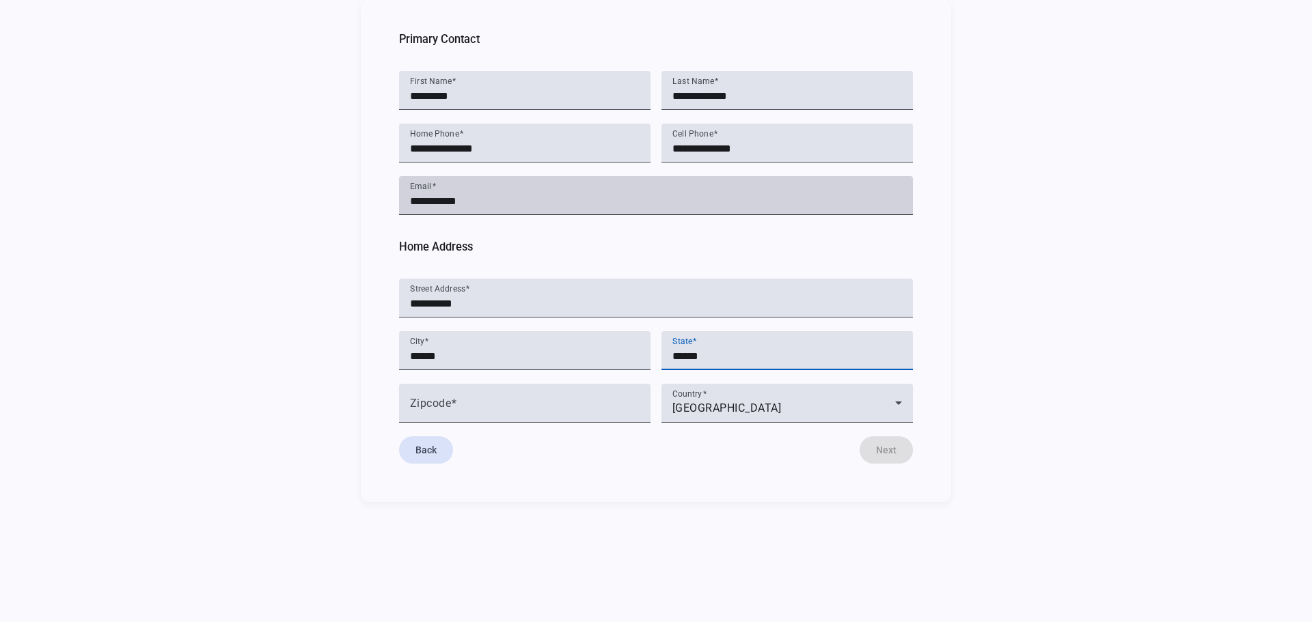
type input "******"
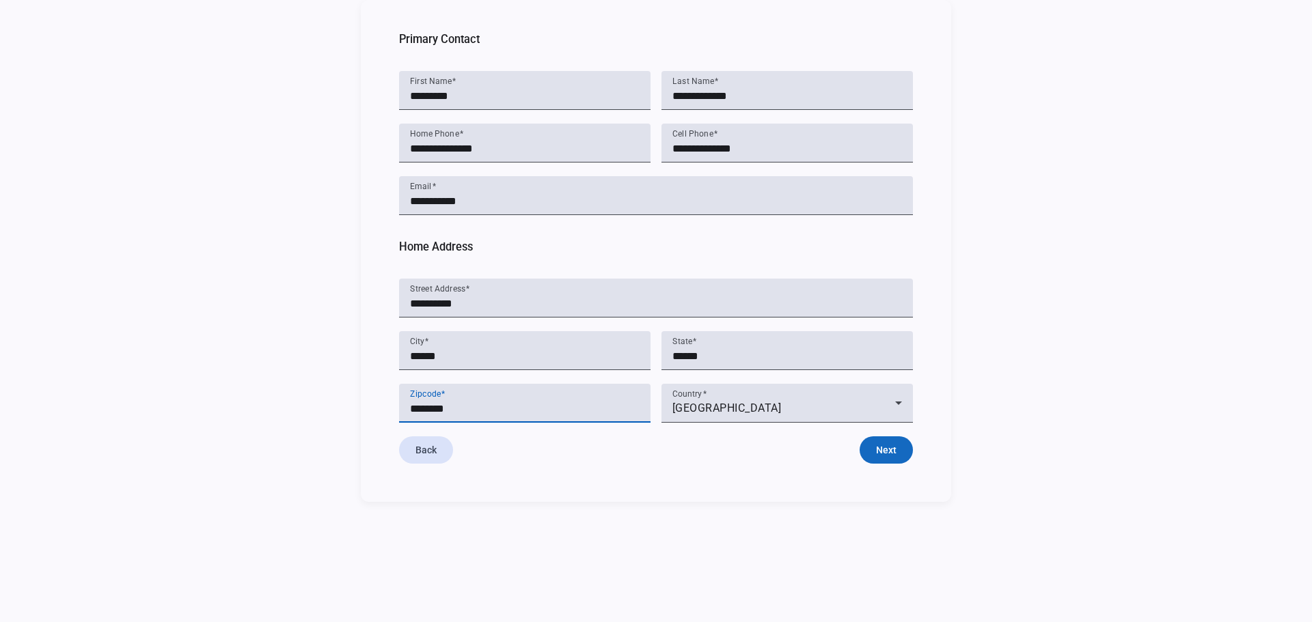
type input "********"
click at [897, 449] on span "submit" at bounding box center [885, 450] width 53 height 33
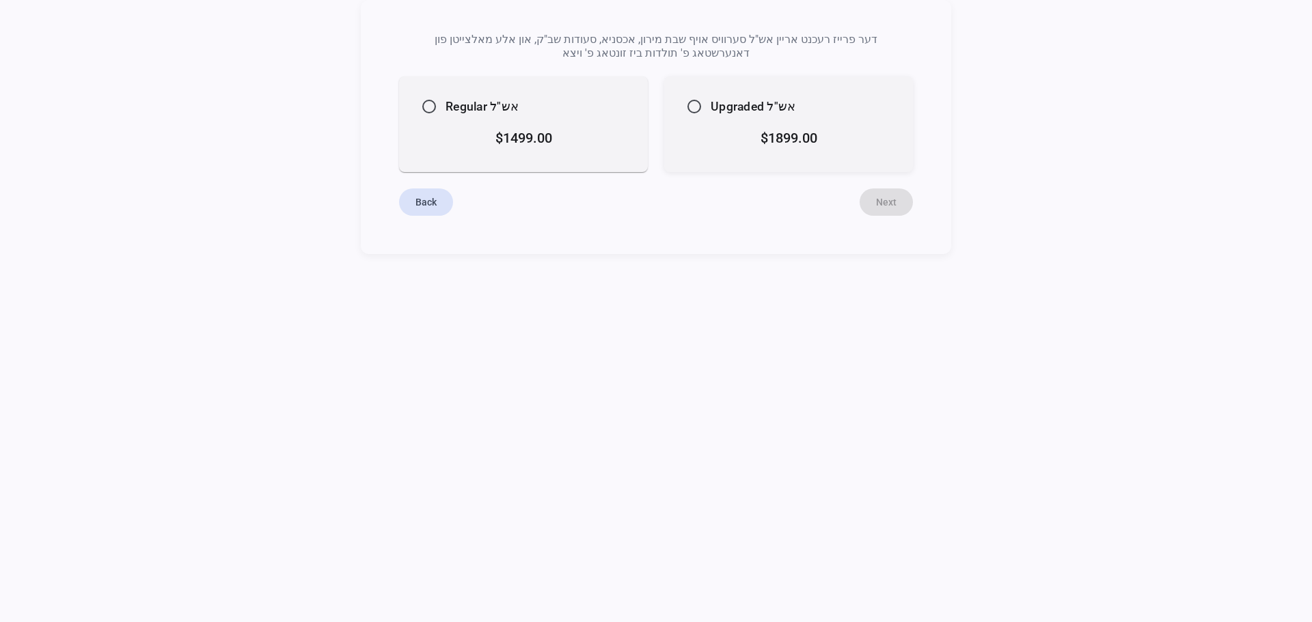
click at [773, 151] on mat-card-content "$1899.00" at bounding box center [788, 138] width 216 height 36
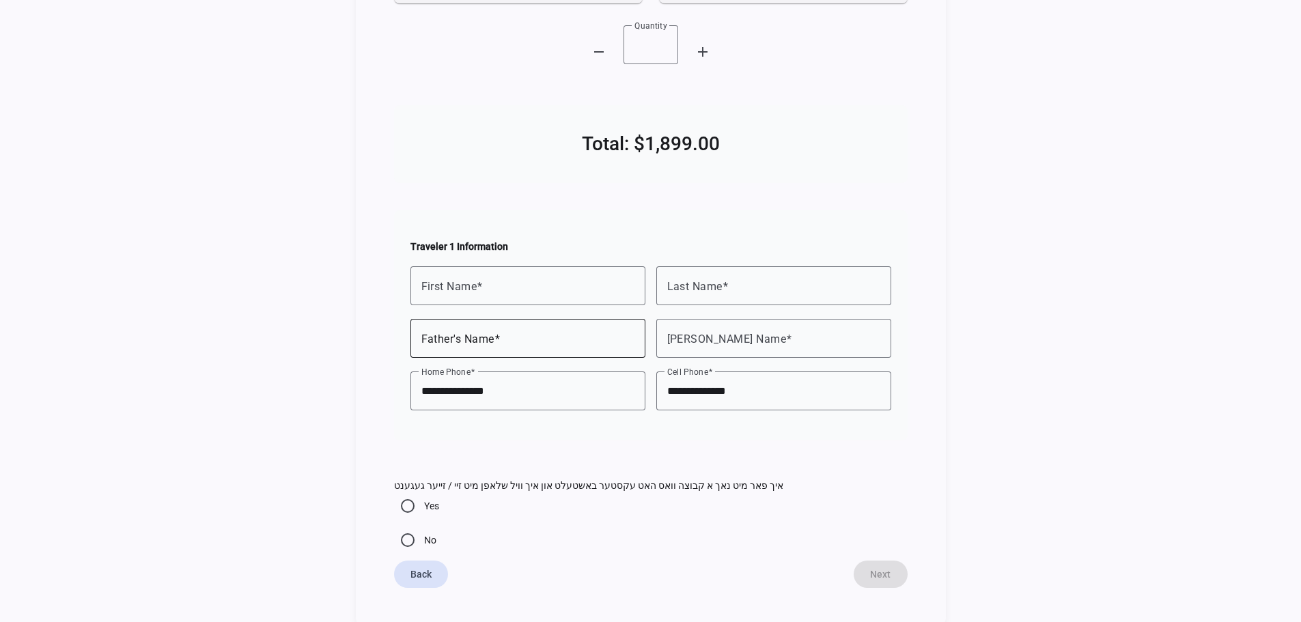
scroll to position [170, 0]
click at [473, 288] on mat-label "First Name" at bounding box center [449, 284] width 56 height 13
click at [473, 288] on input "First Name" at bounding box center [527, 285] width 213 height 16
type input "******"
click at [680, 281] on mat-label "Last Name" at bounding box center [694, 284] width 55 height 13
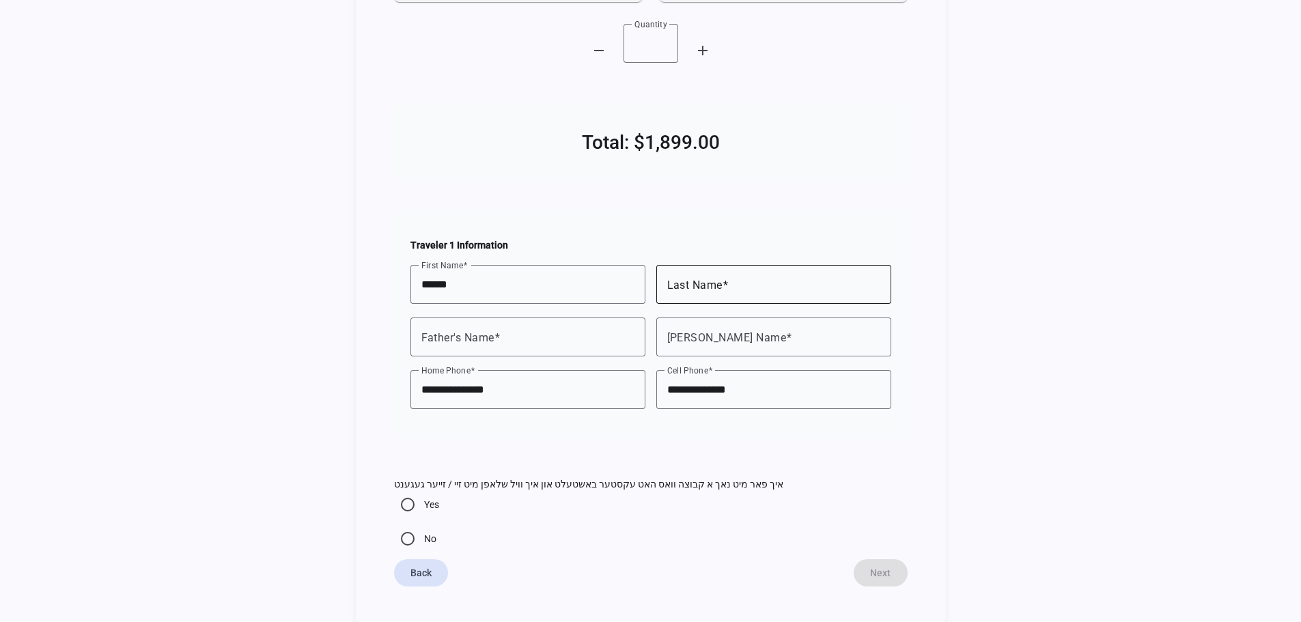
click at [680, 281] on input "Last Name" at bounding box center [773, 285] width 213 height 16
type input "********"
click at [497, 323] on div at bounding box center [527, 337] width 213 height 39
type input "*****"
click at [699, 331] on mat-label "Shver's Name" at bounding box center [727, 337] width 120 height 13
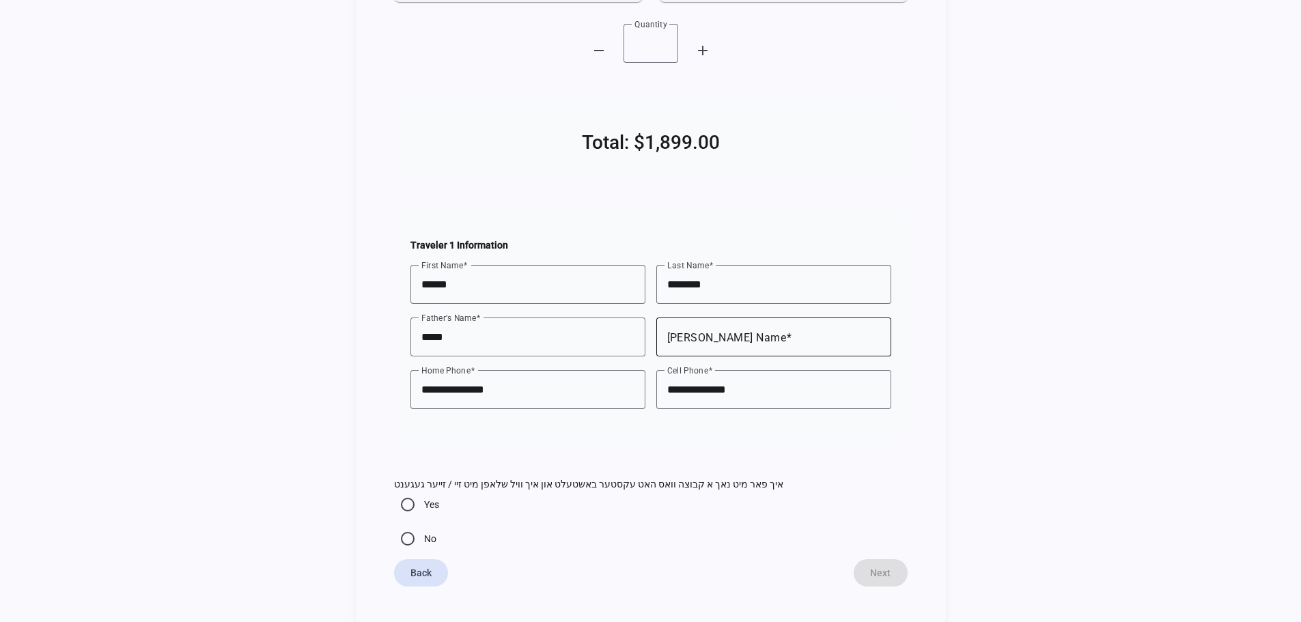
click at [699, 331] on input "Shver's Name" at bounding box center [773, 337] width 213 height 16
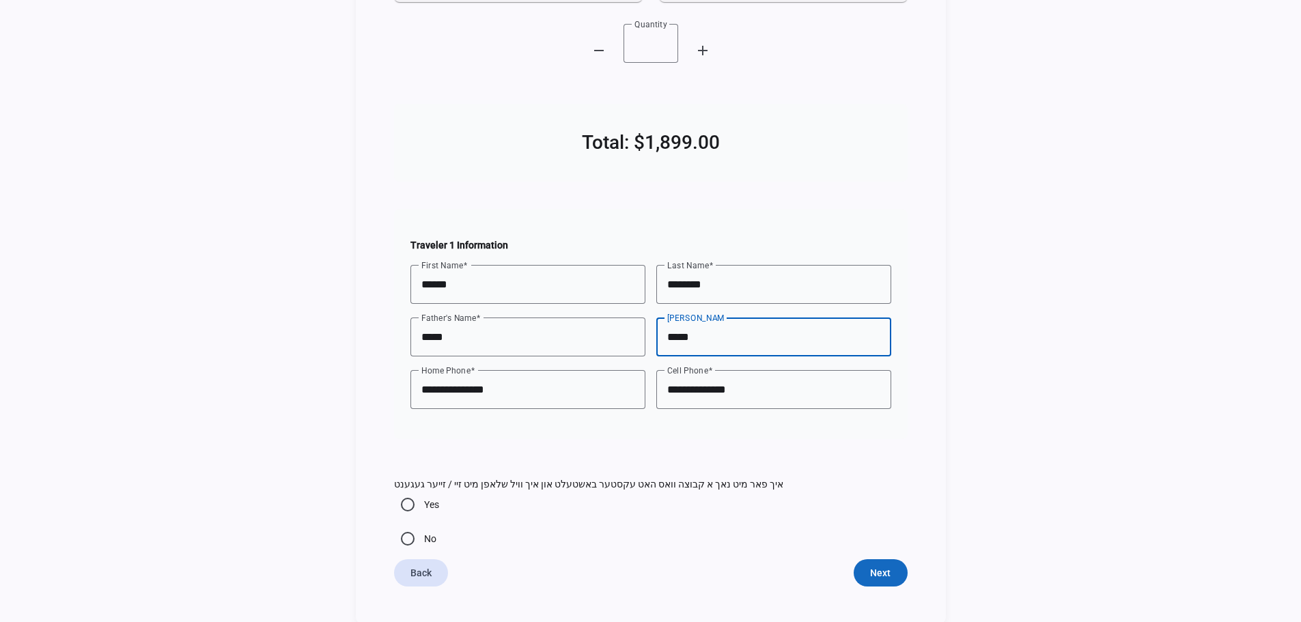
type input "*****"
click at [887, 574] on span "Next" at bounding box center [880, 573] width 20 height 14
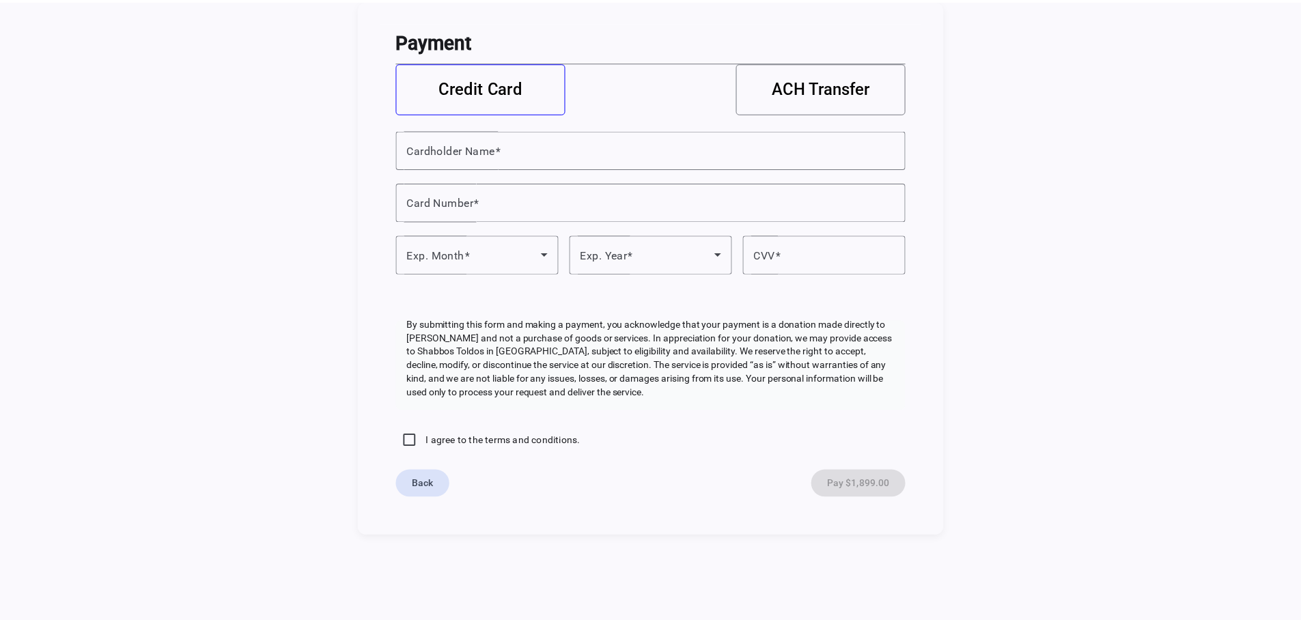
scroll to position [0, 0]
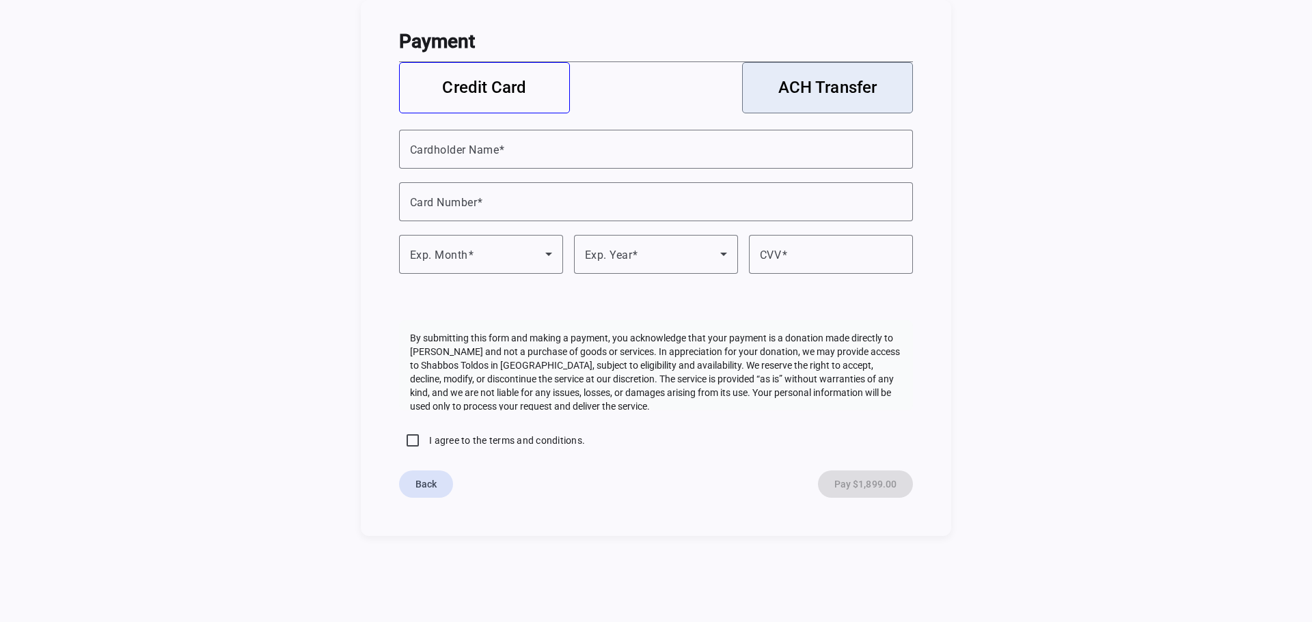
click at [814, 98] on span at bounding box center [827, 87] width 169 height 33
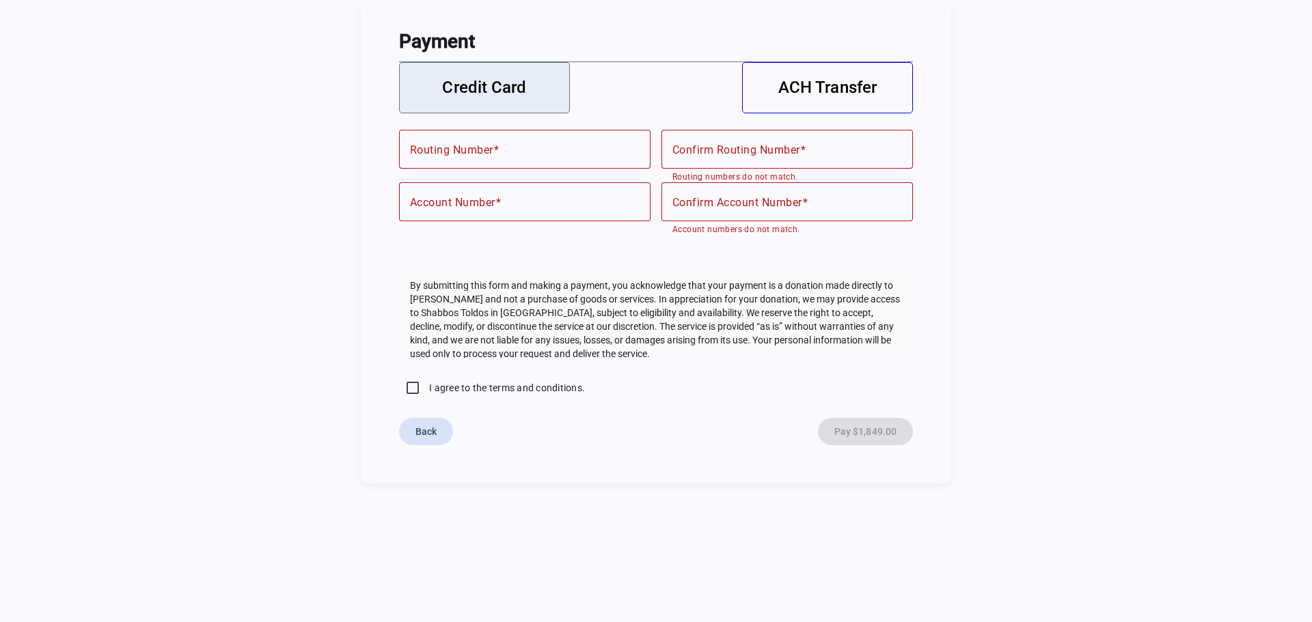
click at [506, 87] on span "Credit Card" at bounding box center [484, 88] width 84 height 14
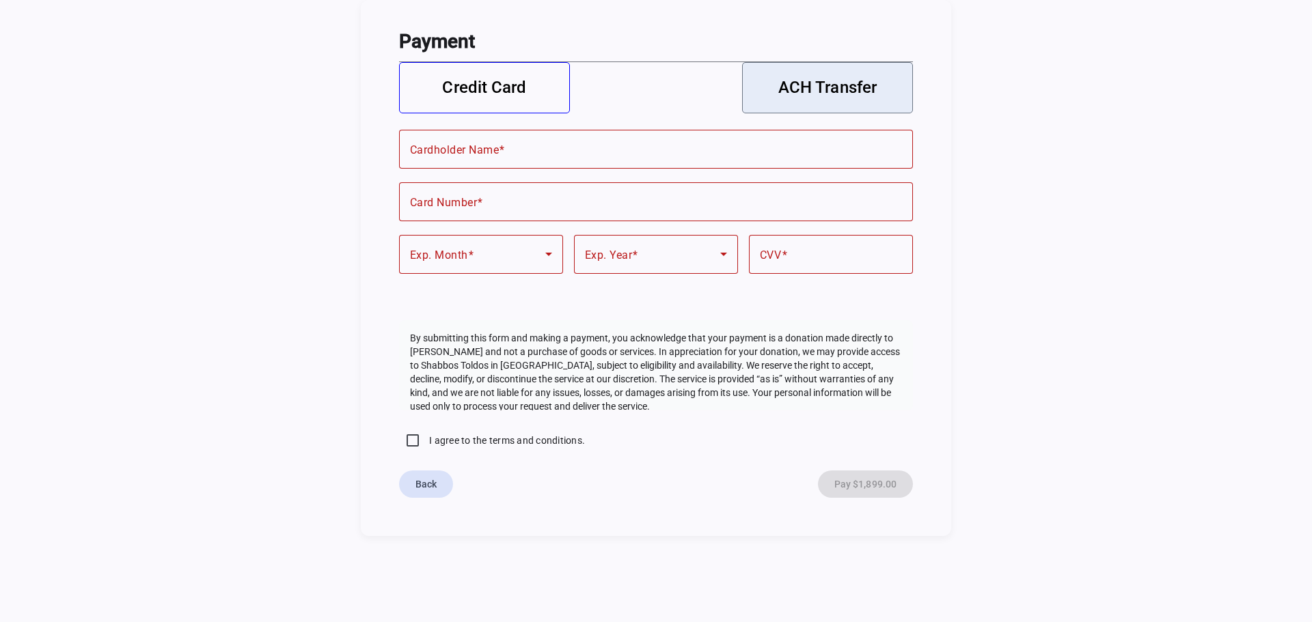
click at [844, 94] on span "ACH Transfer" at bounding box center [827, 88] width 98 height 14
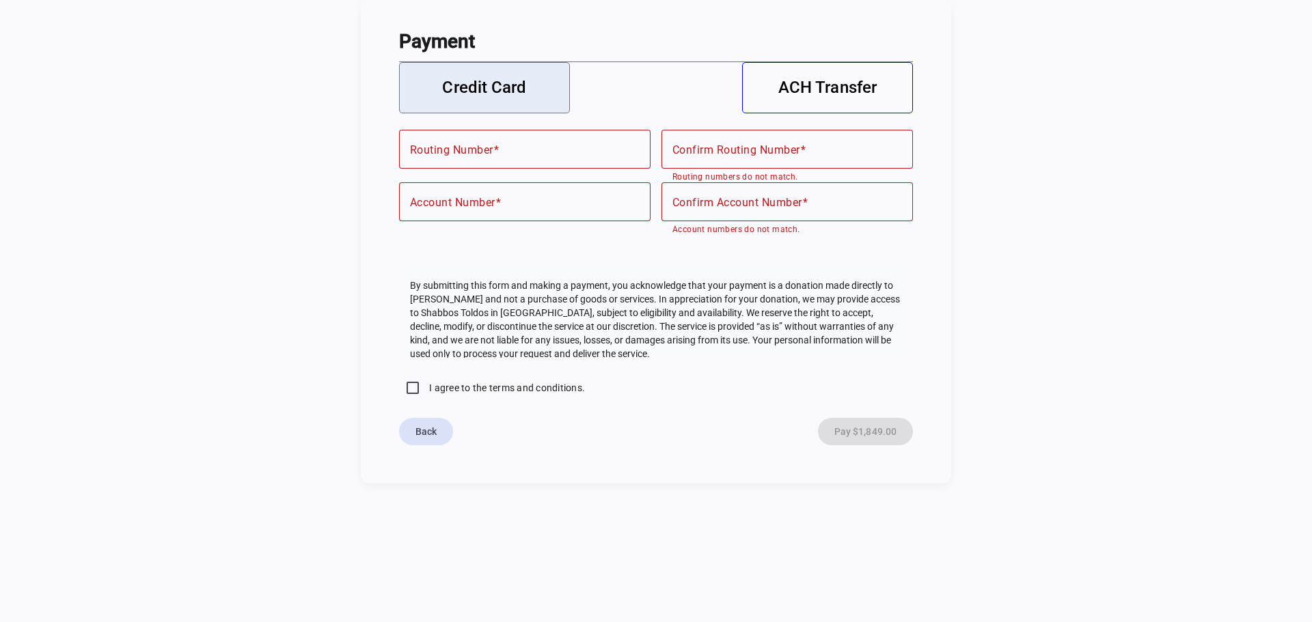
click at [507, 92] on span "Credit Card" at bounding box center [484, 88] width 84 height 14
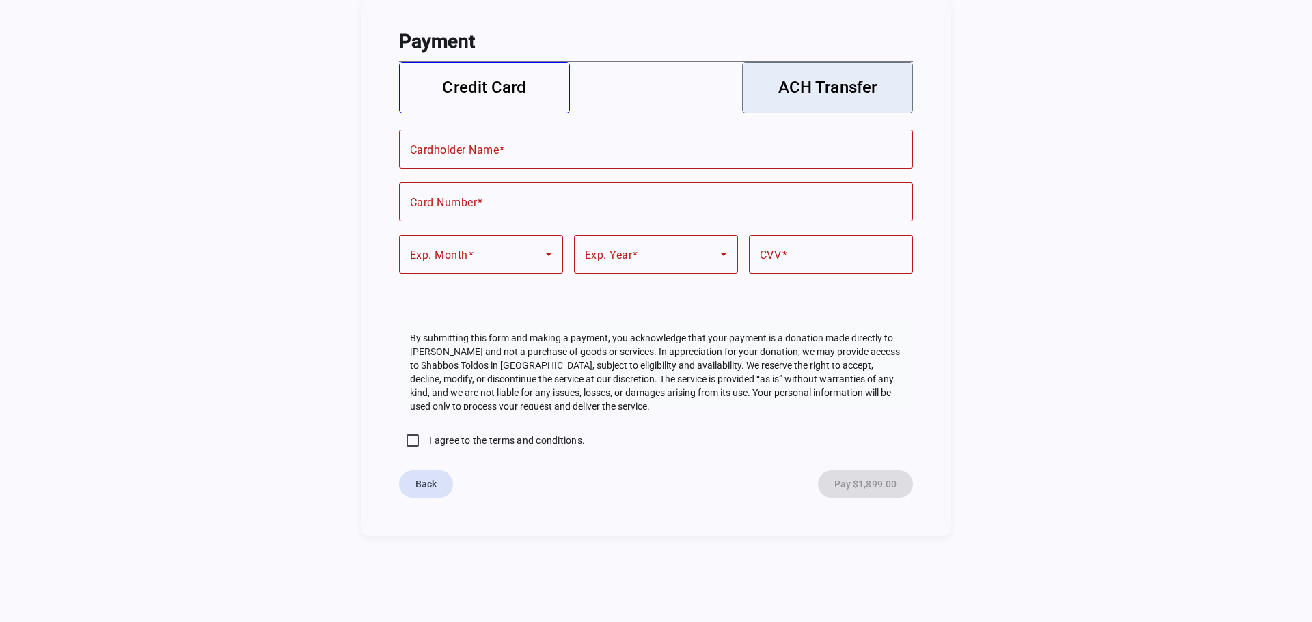
click at [753, 85] on span at bounding box center [827, 87] width 169 height 33
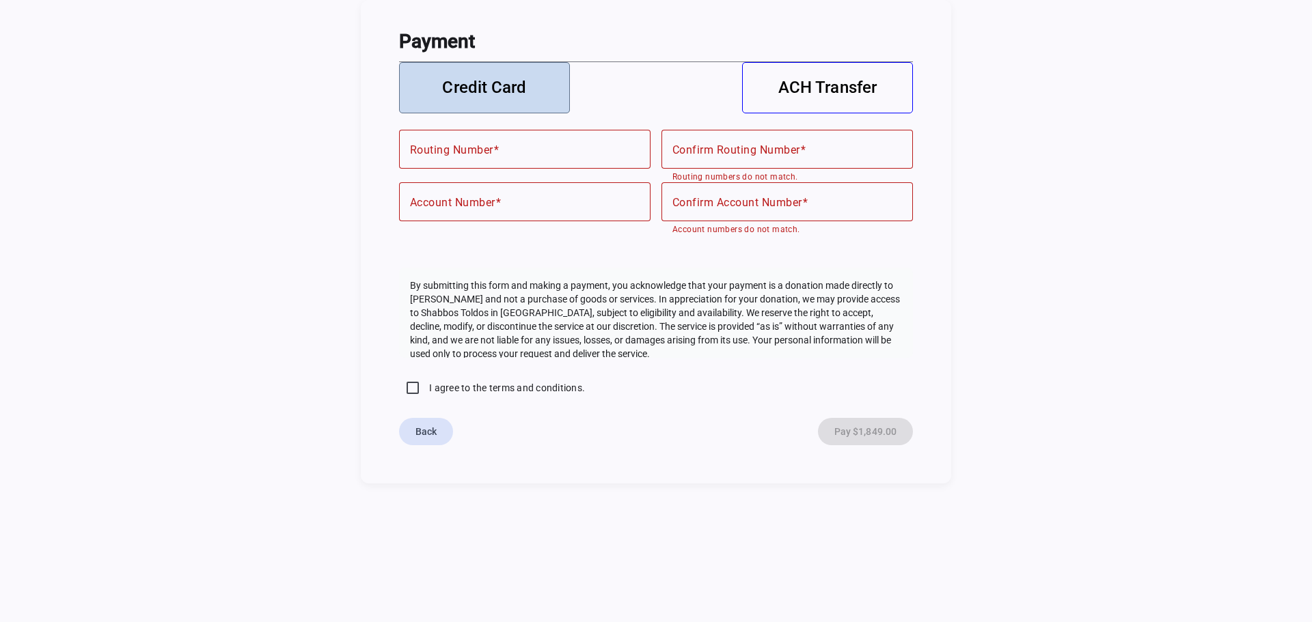
click at [493, 92] on span "Credit Card" at bounding box center [484, 88] width 84 height 14
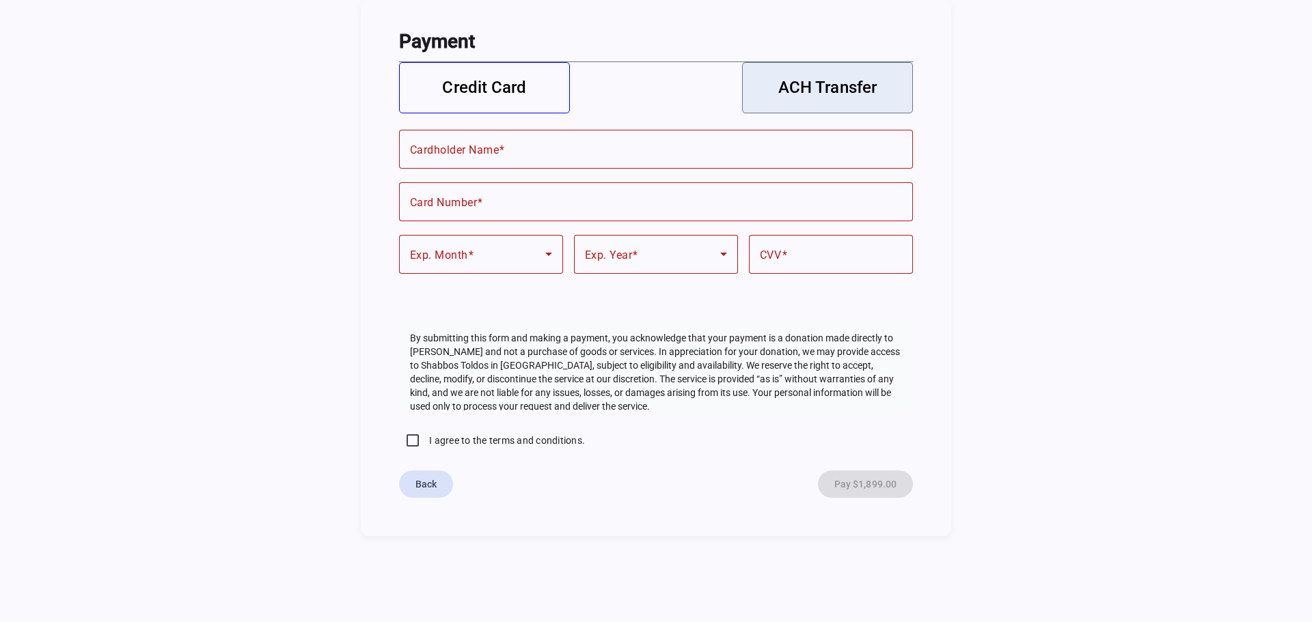
click at [815, 88] on span "ACH Transfer" at bounding box center [827, 88] width 98 height 14
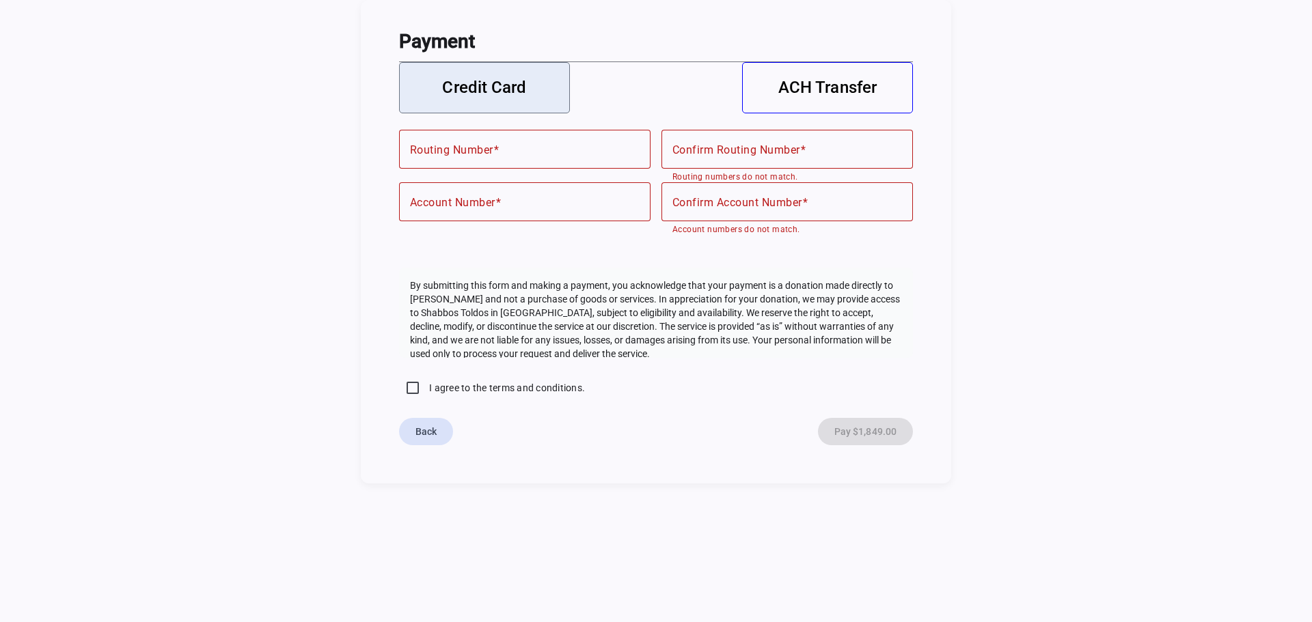
click at [485, 81] on span "Credit Card" at bounding box center [484, 88] width 84 height 14
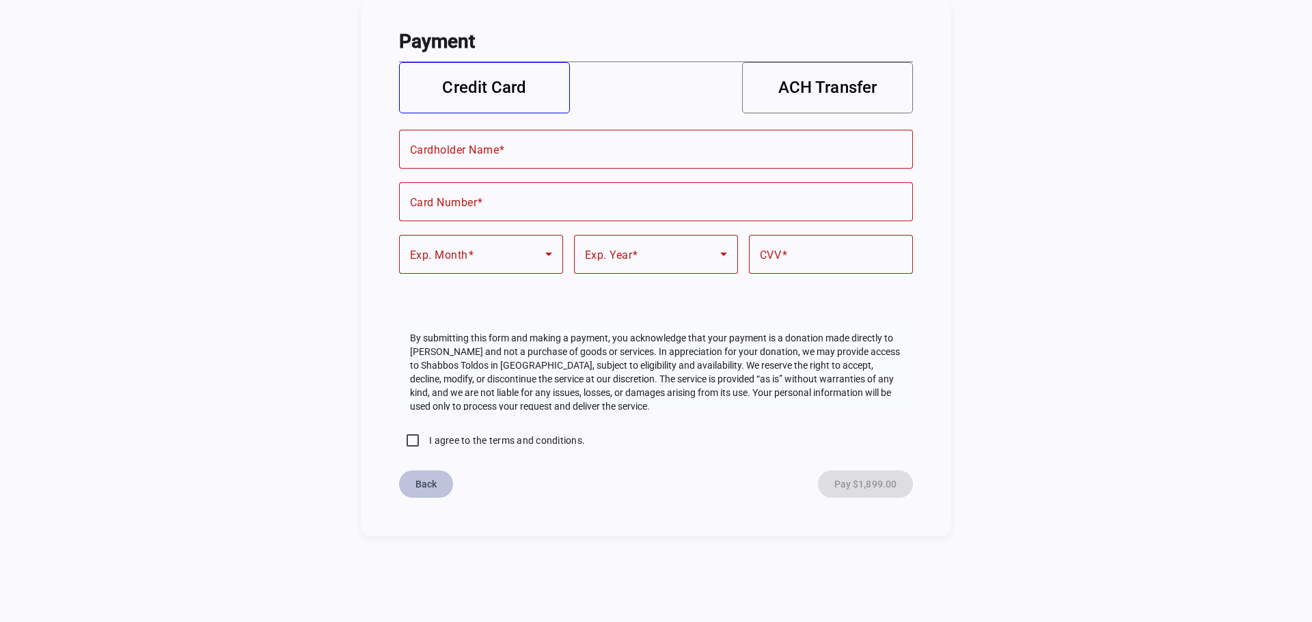
click at [424, 477] on span "Back" at bounding box center [425, 484] width 21 height 14
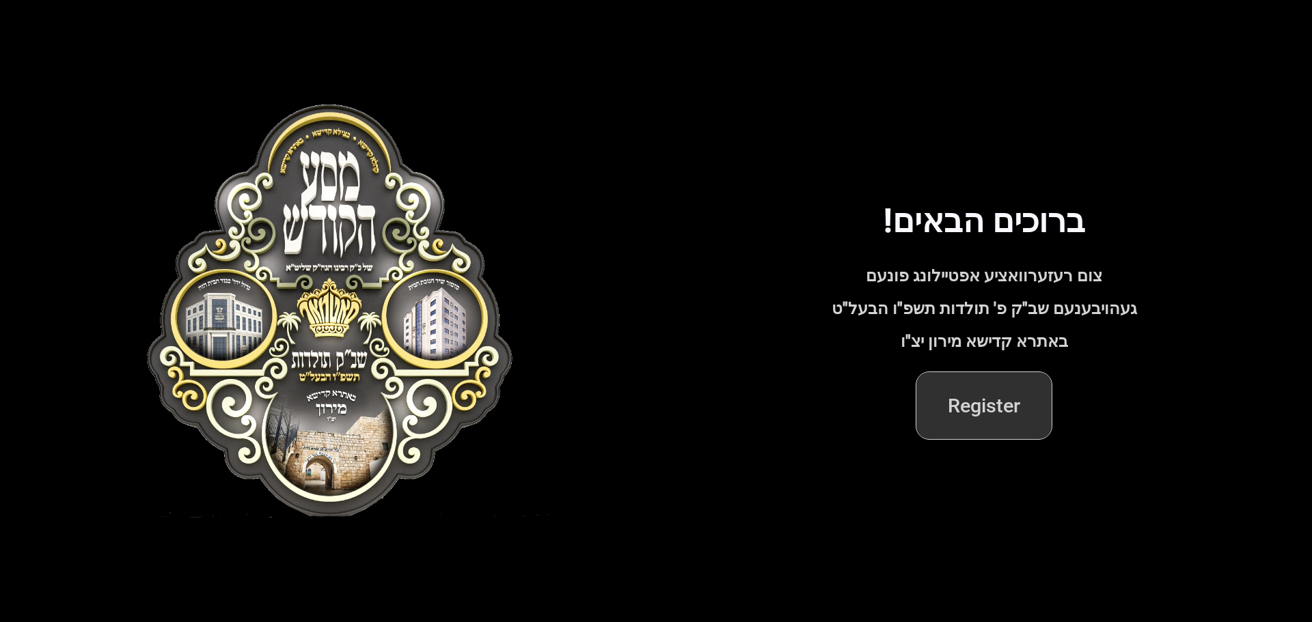
click at [1014, 420] on span "Register" at bounding box center [983, 405] width 73 height 33
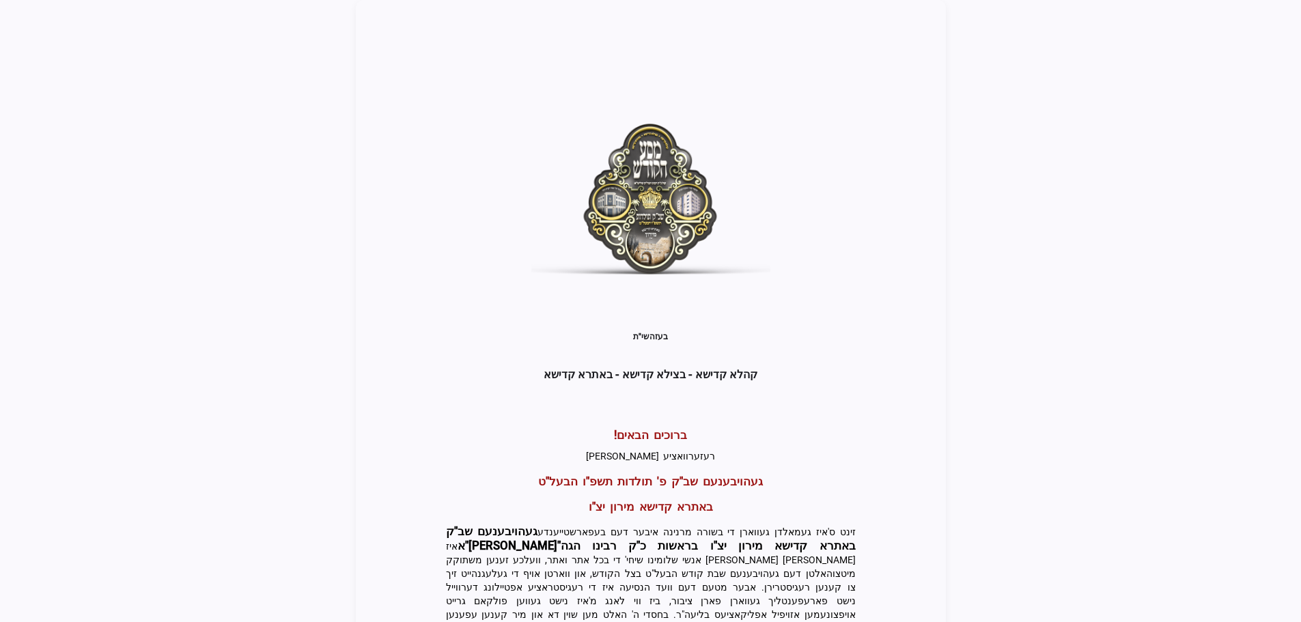
drag, startPoint x: 752, startPoint y: 313, endPoint x: 751, endPoint y: 305, distance: 7.6
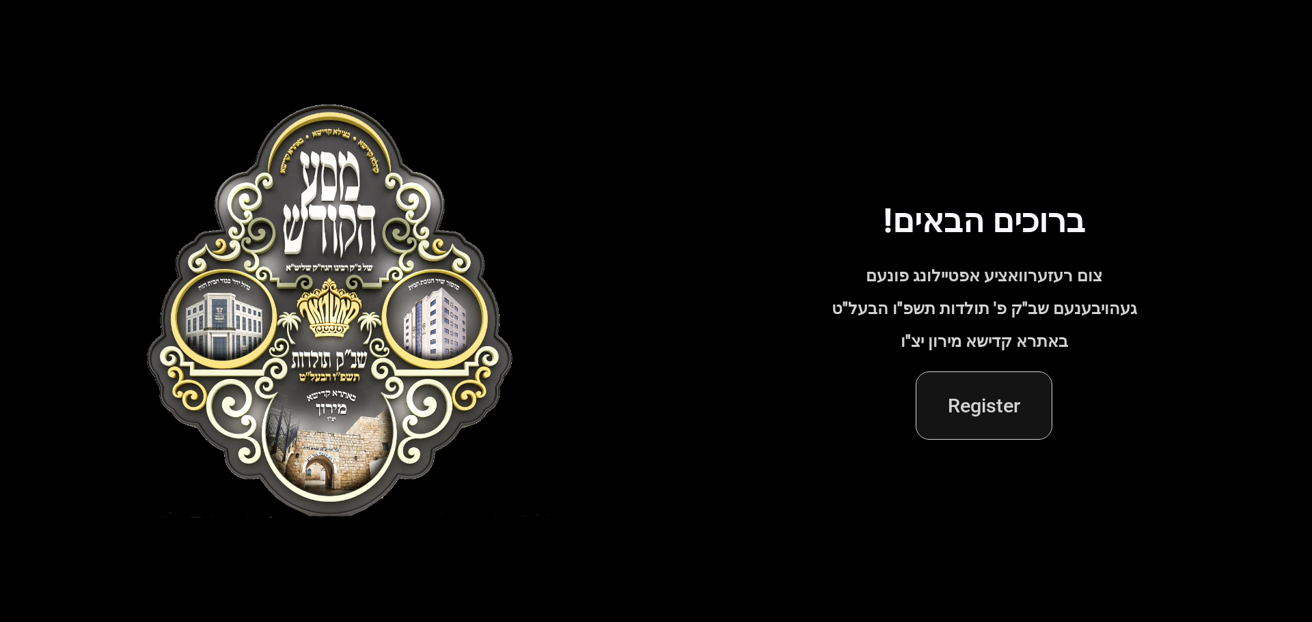
click at [990, 402] on span "Register" at bounding box center [983, 405] width 73 height 33
click at [967, 402] on span "Register" at bounding box center [983, 405] width 73 height 33
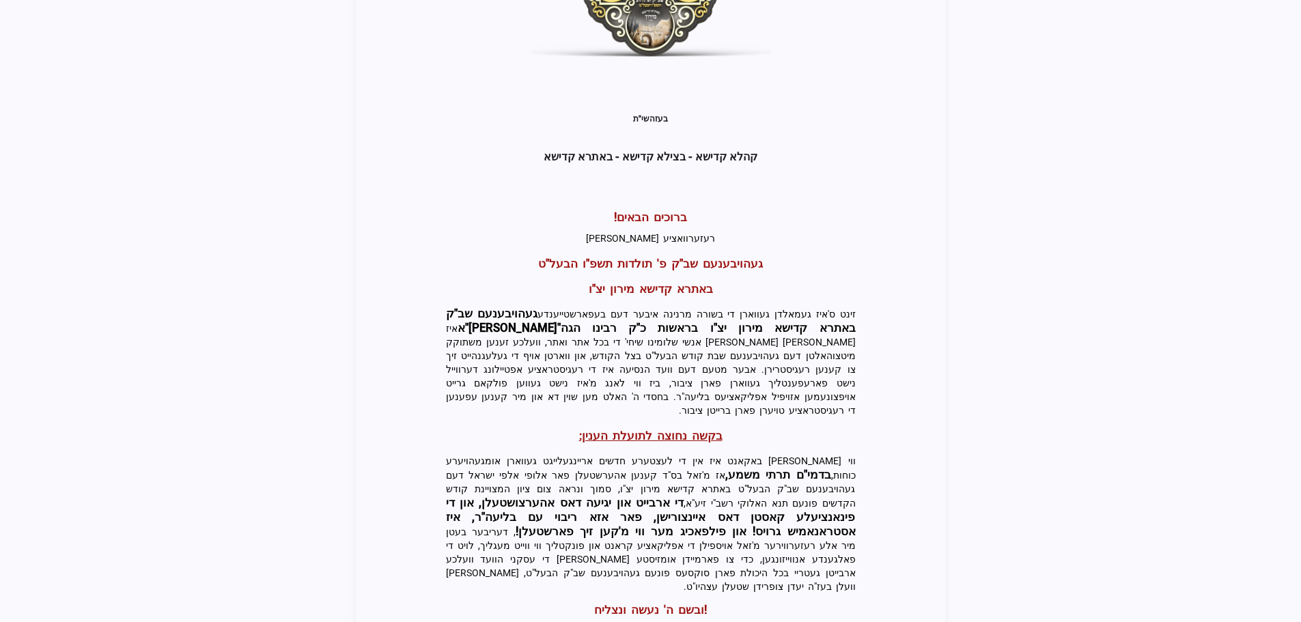
scroll to position [292, 0]
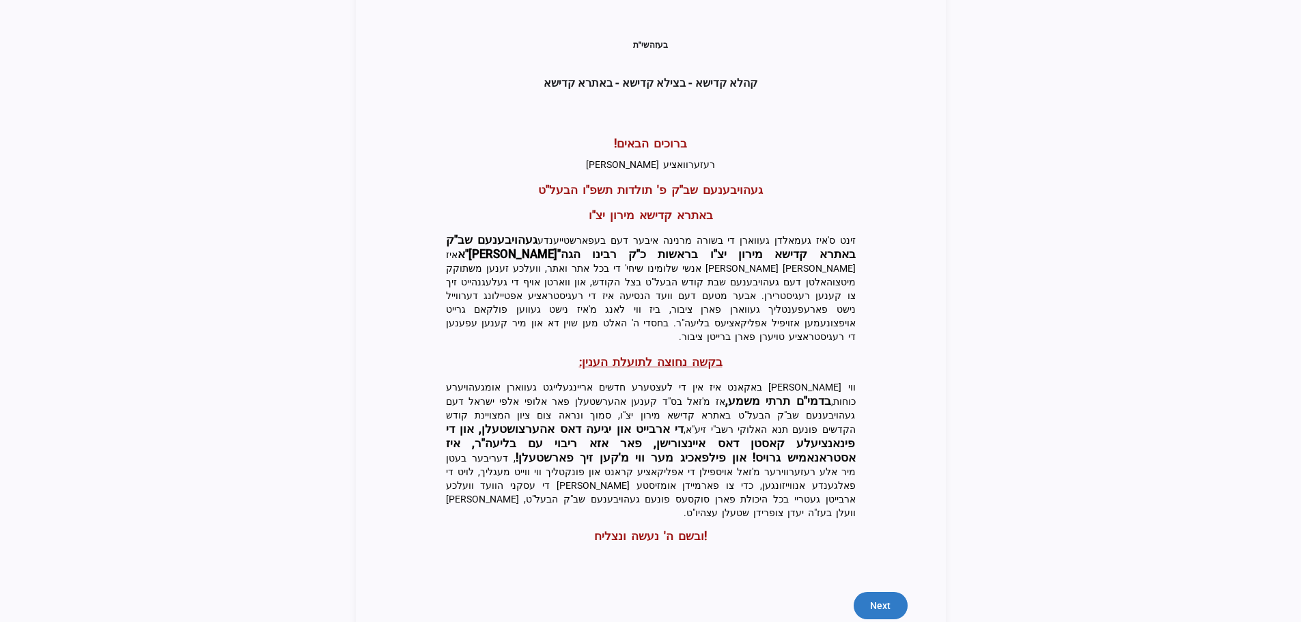
click at [887, 599] on span "Next" at bounding box center [880, 606] width 20 height 14
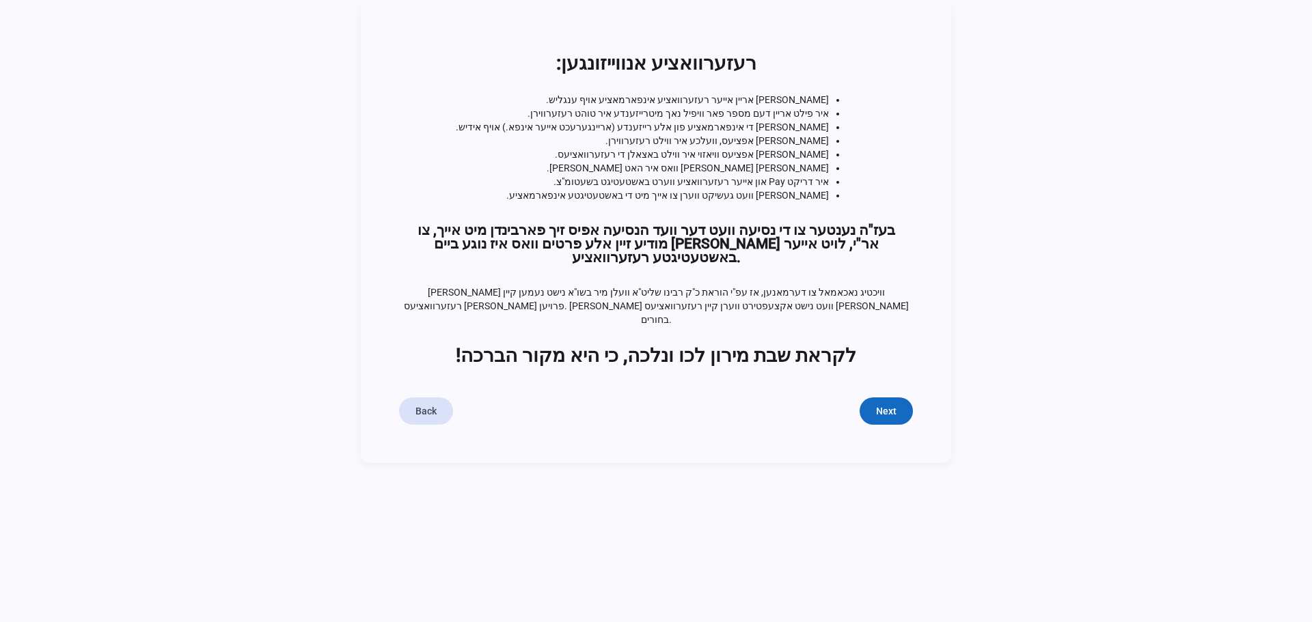
click at [885, 404] on span "Next" at bounding box center [886, 411] width 20 height 14
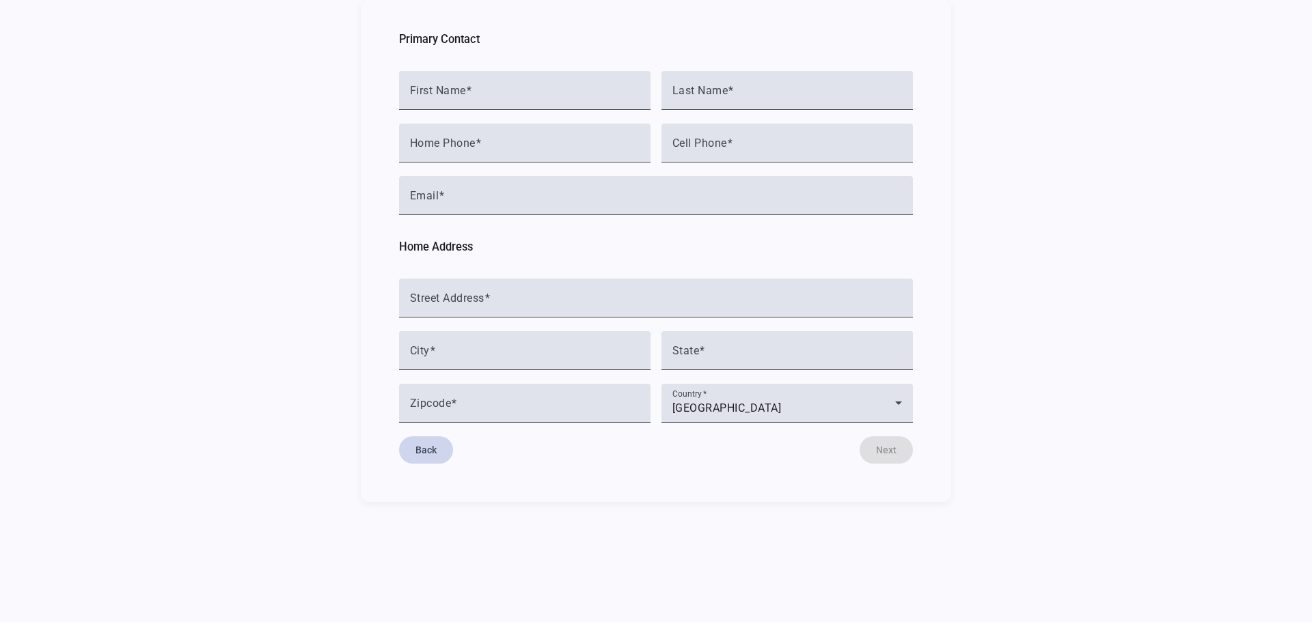
click at [424, 457] on span "button" at bounding box center [426, 450] width 54 height 33
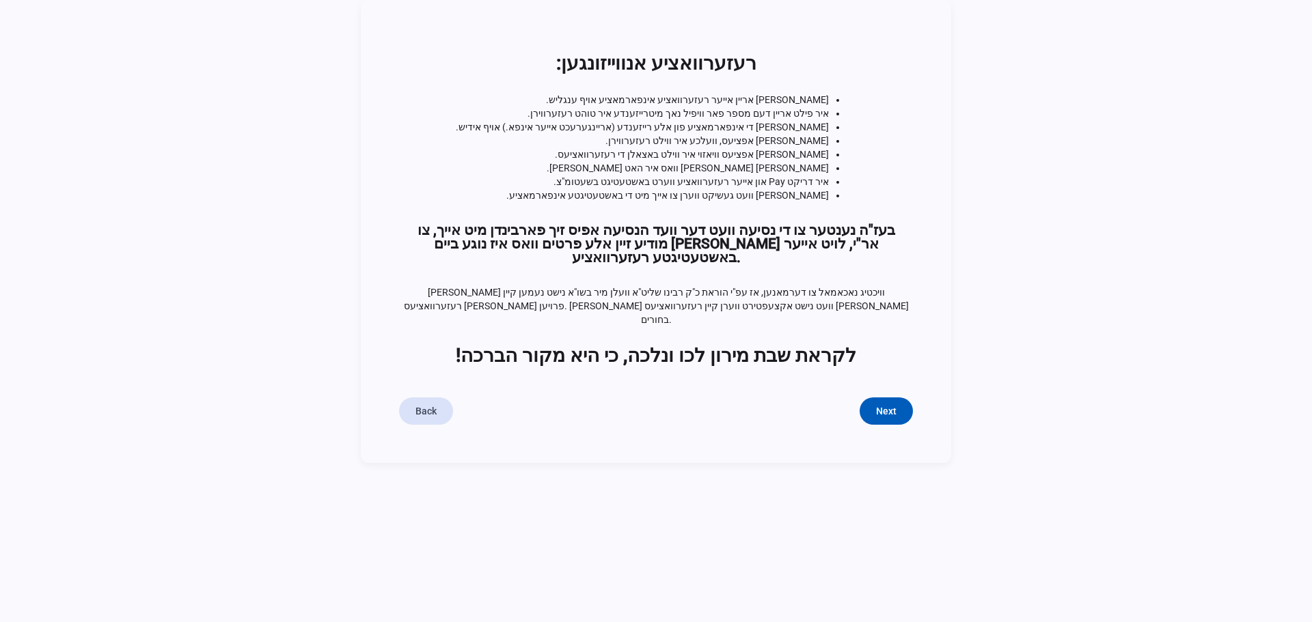
click at [393, 380] on div "בעזהשי"ת קהלא קדישא - בצילא קדישא - באתרא קדישא ברוכים הבאים! רעזערוואציע אפטיי…" at bounding box center [656, 231] width 546 height 419
click at [428, 404] on span "Back" at bounding box center [425, 411] width 21 height 14
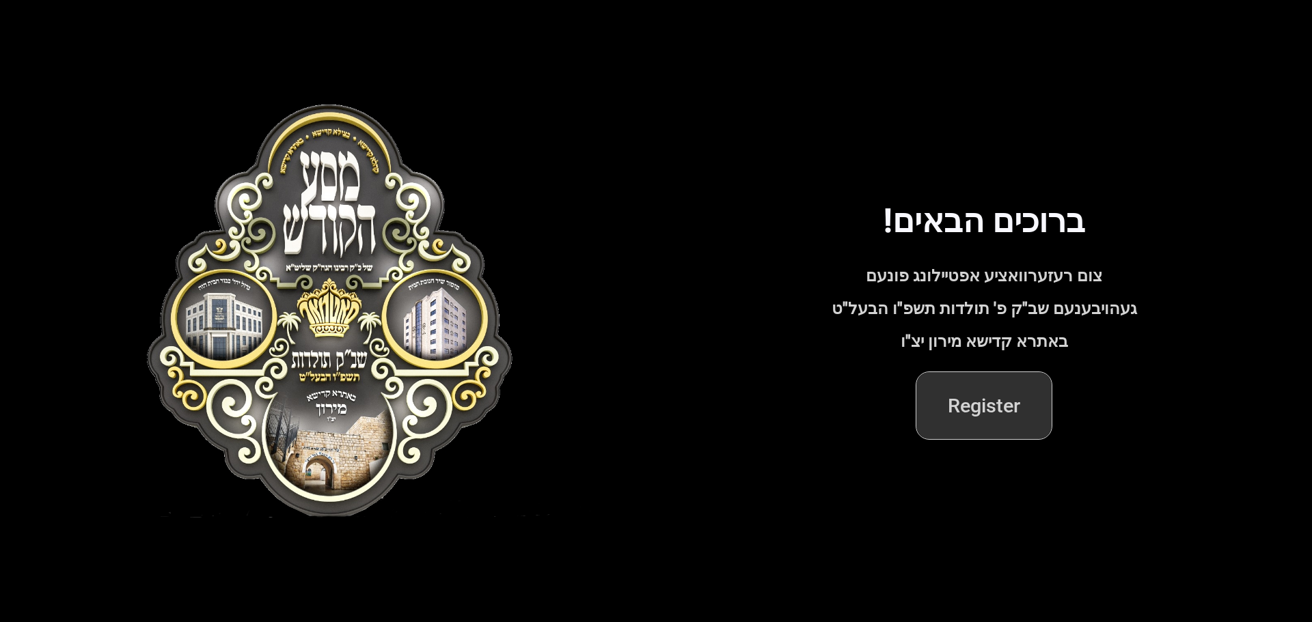
click at [980, 419] on span "Register" at bounding box center [983, 405] width 73 height 33
click at [984, 408] on span "Register" at bounding box center [983, 405] width 73 height 33
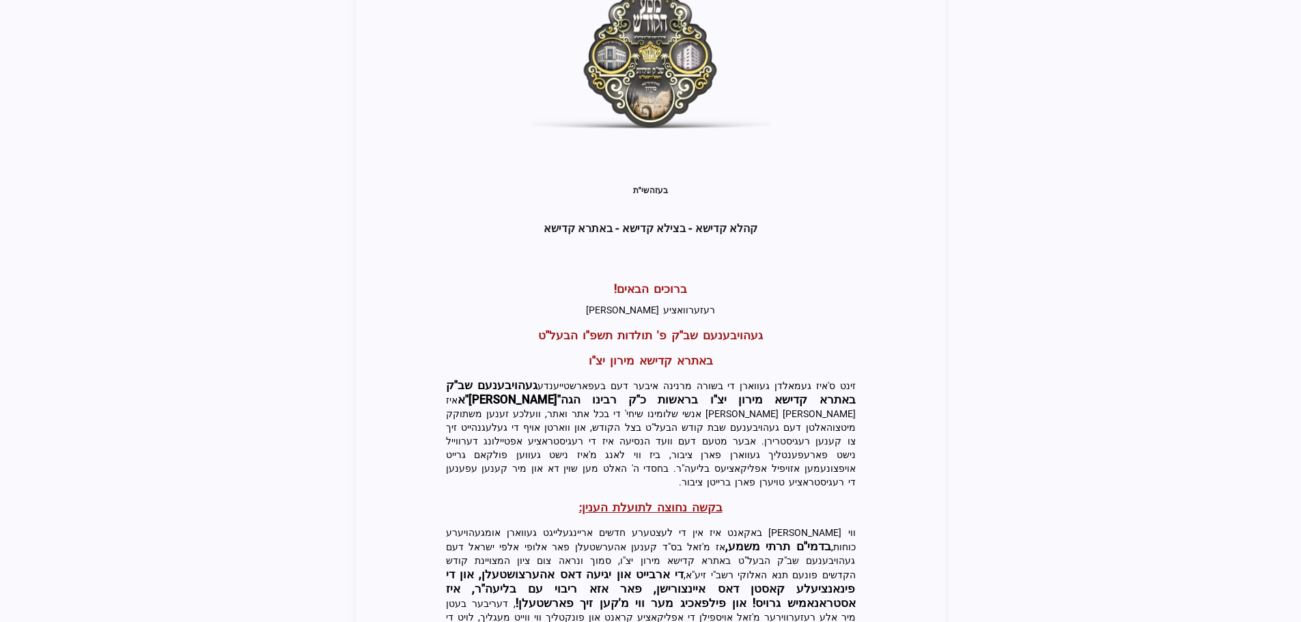
scroll to position [292, 0]
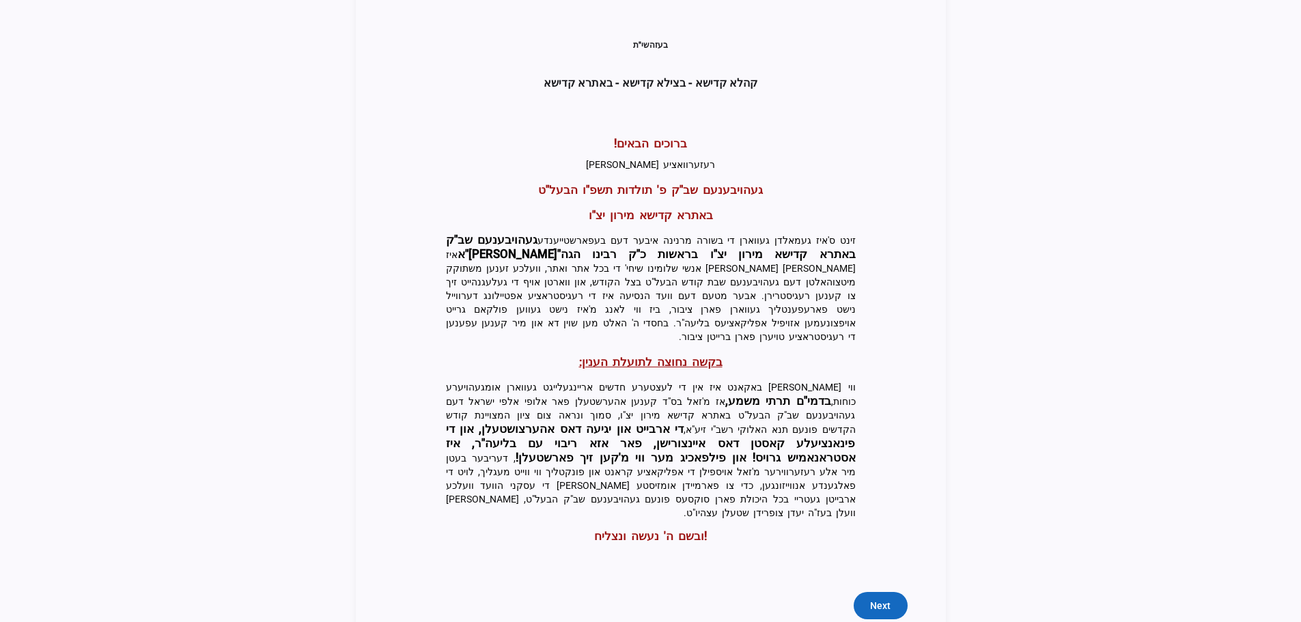
click at [880, 599] on span "Next" at bounding box center [880, 606] width 20 height 14
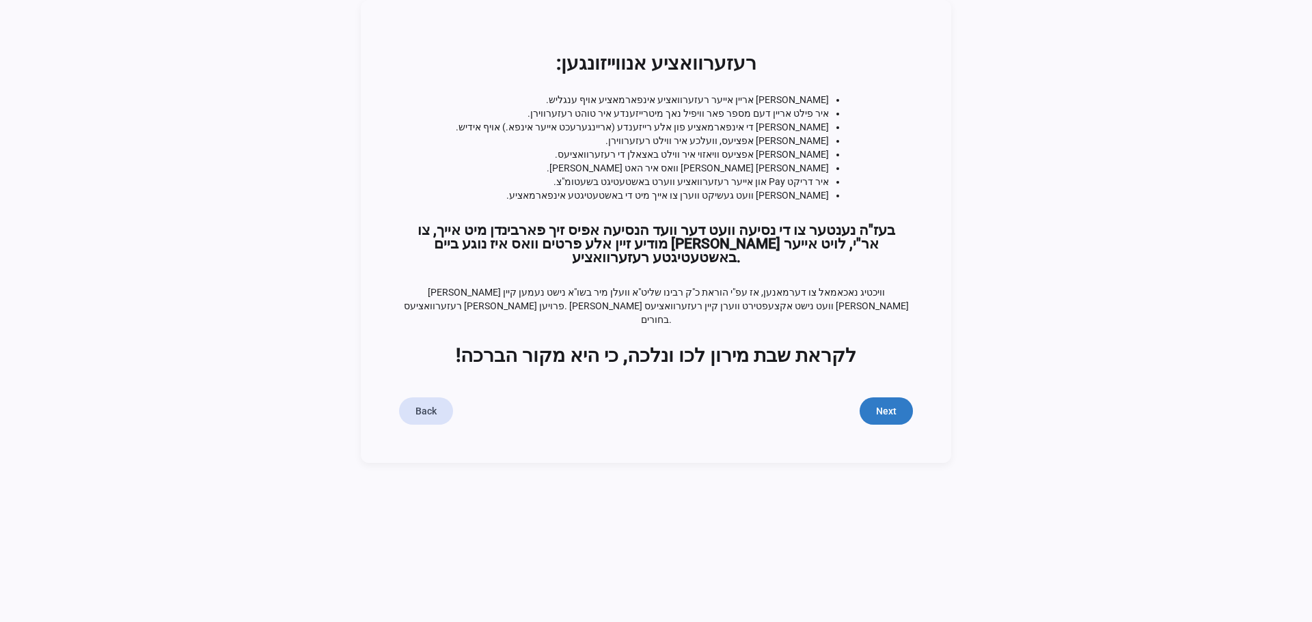
click at [909, 395] on span "submit" at bounding box center [885, 411] width 53 height 33
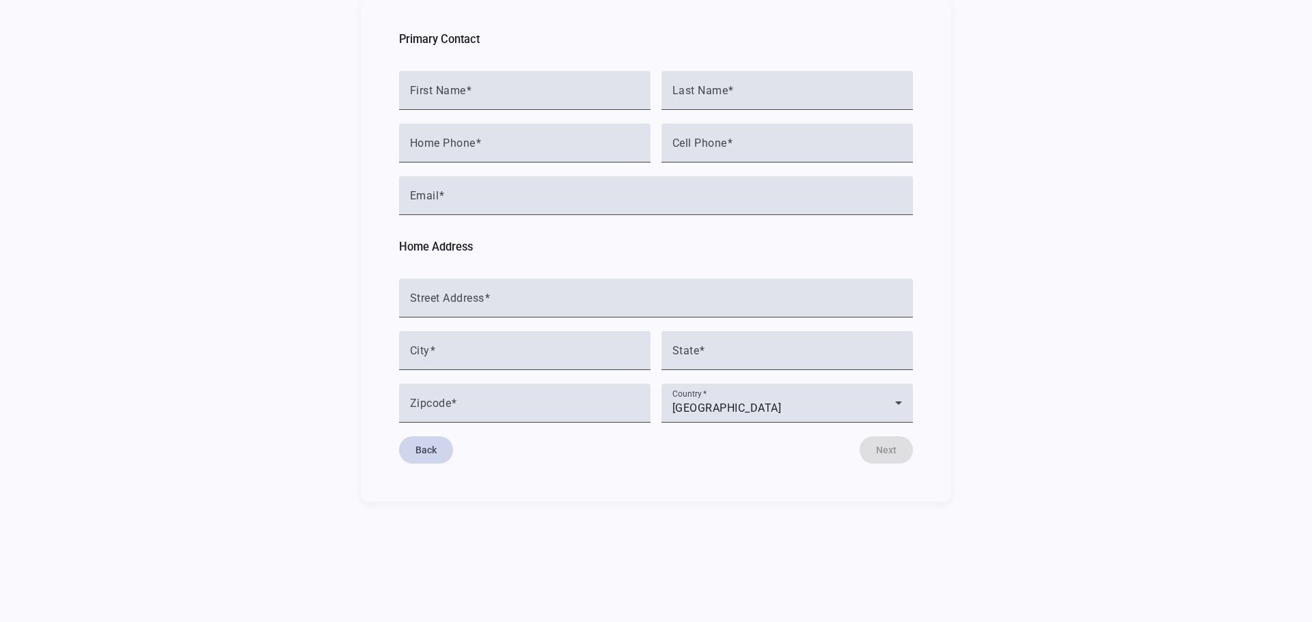
click at [436, 455] on span "button" at bounding box center [426, 450] width 54 height 33
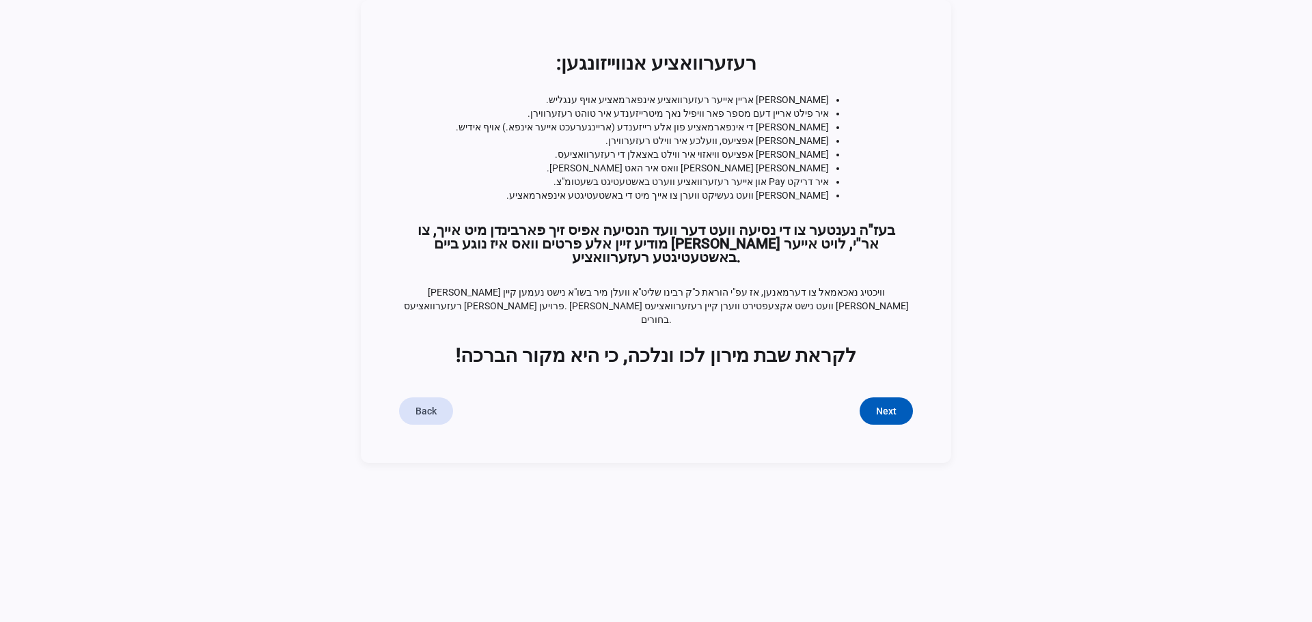
click at [435, 455] on body "Editable create Welcome 2 Information 3 Billing Information 4 Reservation Type …" at bounding box center [656, 311] width 1312 height 622
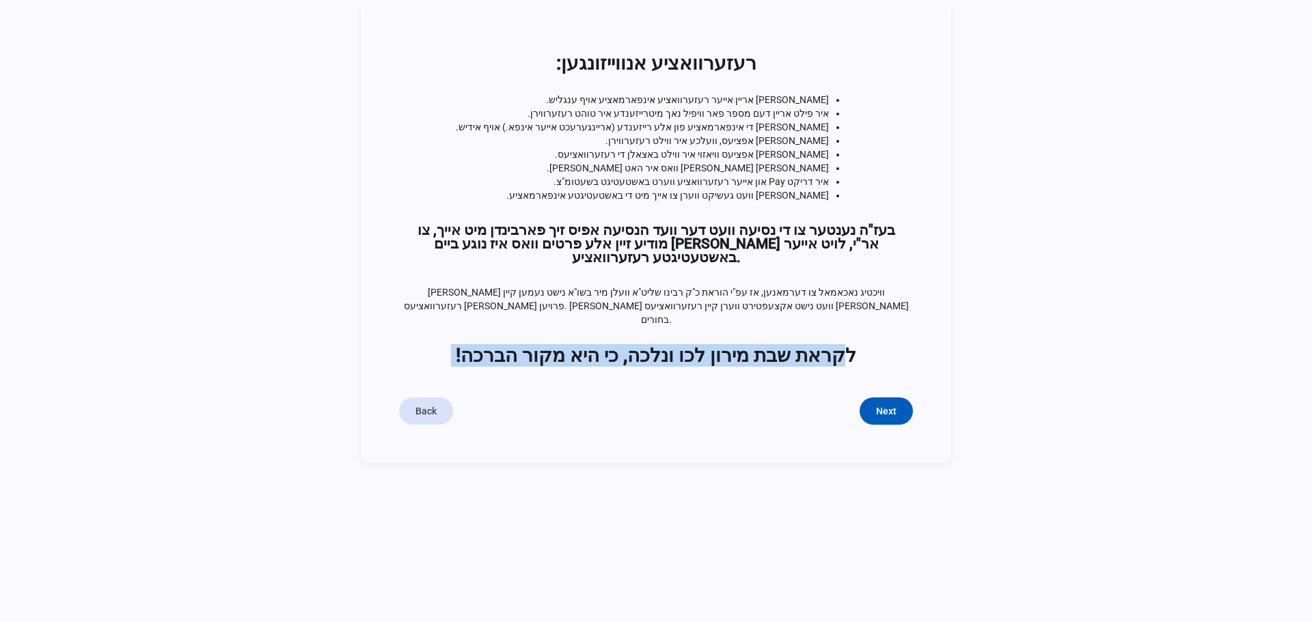
click at [435, 455] on body "Editable create Welcome 2 Information 3 Billing Information 4 Reservation Type …" at bounding box center [656, 311] width 1312 height 622
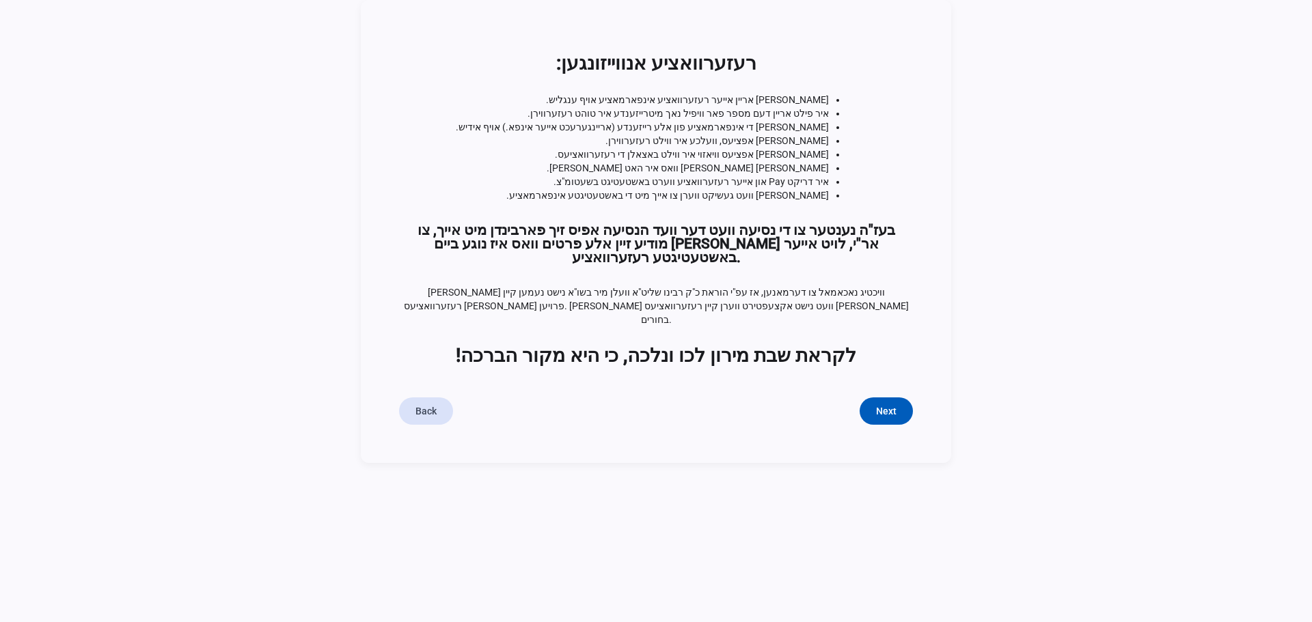
drag, startPoint x: 203, startPoint y: 204, endPoint x: 217, endPoint y: 207, distance: 14.6
